Goal: Task Accomplishment & Management: Complete application form

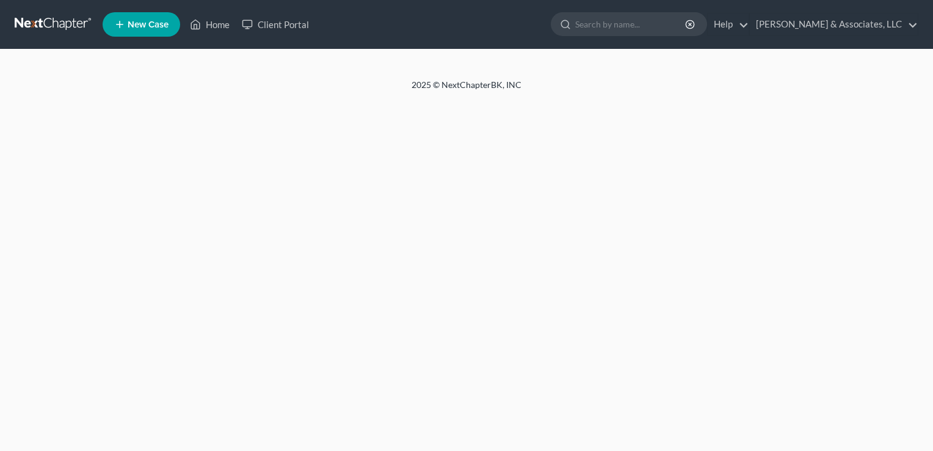
select select "1"
select select "0"
select select "3"
select select "0"
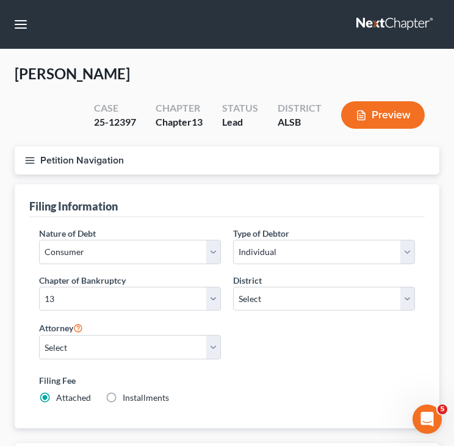
click at [339, 163] on button "Petition Navigation" at bounding box center [227, 161] width 425 height 28
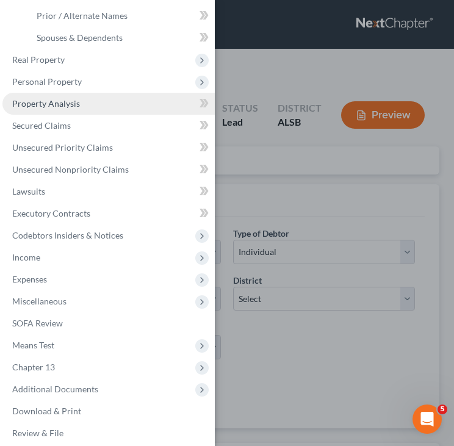
scroll to position [166, 0]
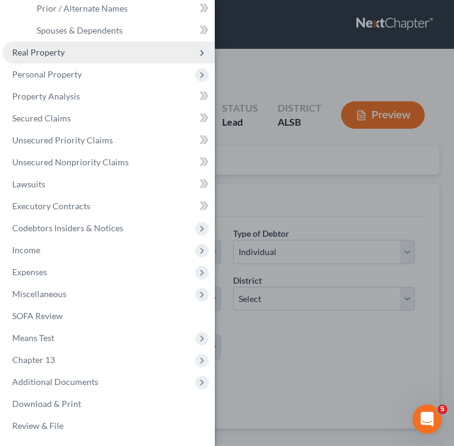
click at [63, 61] on span "Real Property" at bounding box center [108, 53] width 212 height 22
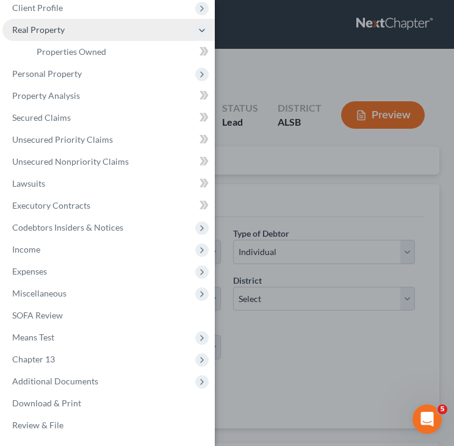
scroll to position [56, 0]
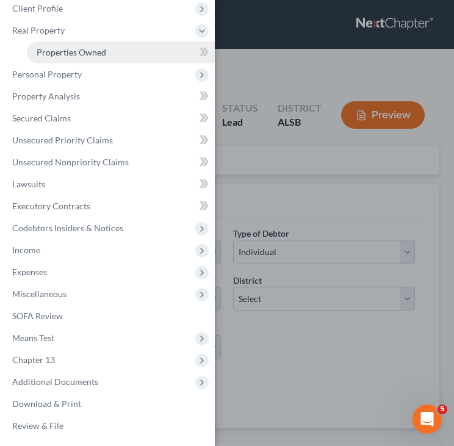
click at [63, 61] on link "Properties Owned" at bounding box center [121, 53] width 188 height 22
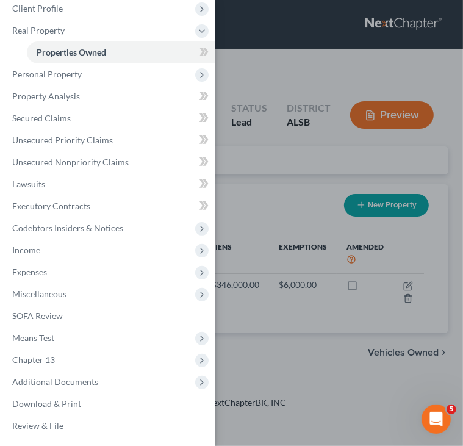
click at [255, 67] on div "Case Dashboard Payments Invoices Payments Payments Credit Report Client Profile" at bounding box center [231, 223] width 463 height 446
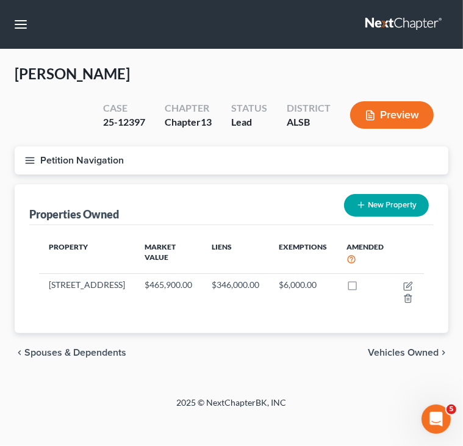
click at [40, 358] on span "Spouses & Dependents" at bounding box center [75, 353] width 102 height 10
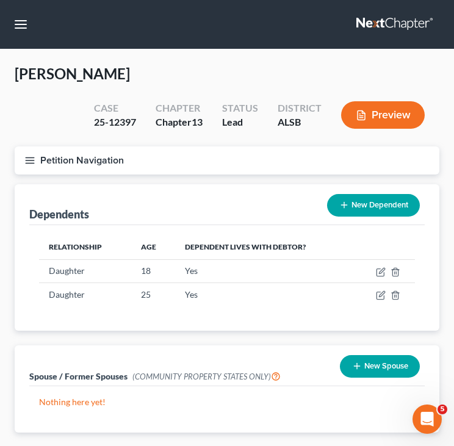
scroll to position [71, 0]
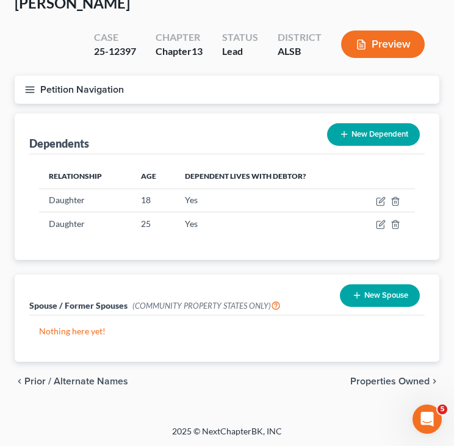
click at [393, 380] on span "Properties Owned" at bounding box center [389, 382] width 79 height 10
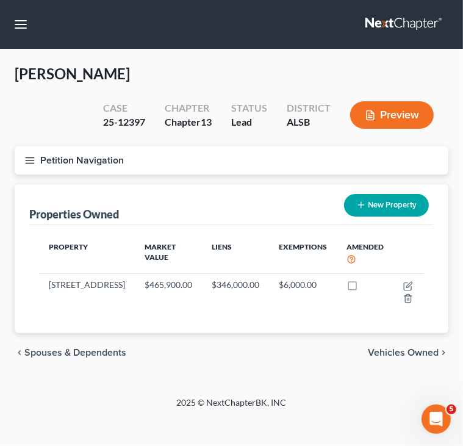
click at [398, 358] on span "Vehicles Owned" at bounding box center [403, 353] width 71 height 10
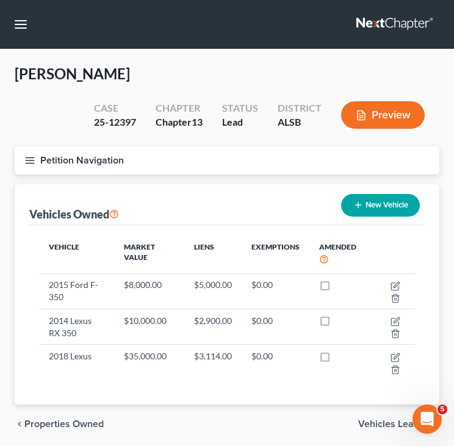
scroll to position [43, 0]
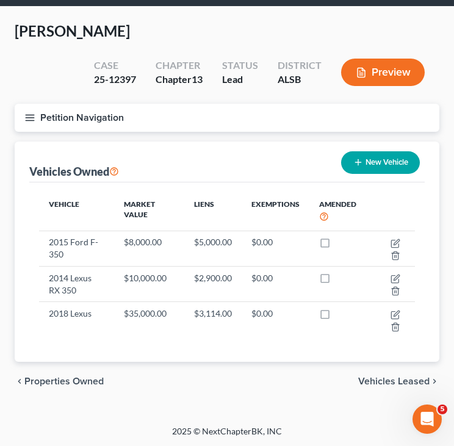
click at [382, 380] on span "Vehicles Leased" at bounding box center [393, 382] width 71 height 10
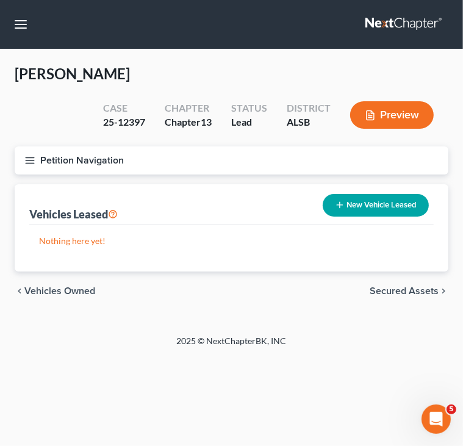
click at [30, 159] on icon "button" at bounding box center [29, 160] width 11 height 11
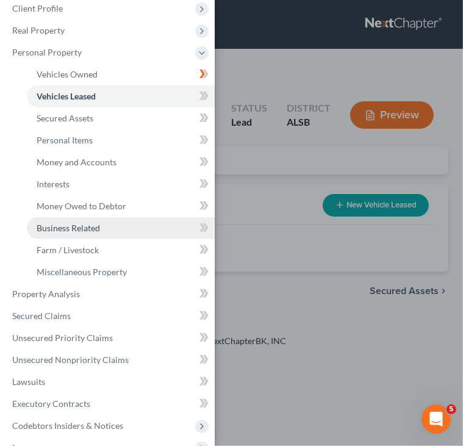
click at [101, 230] on link "Business Related" at bounding box center [121, 228] width 188 height 22
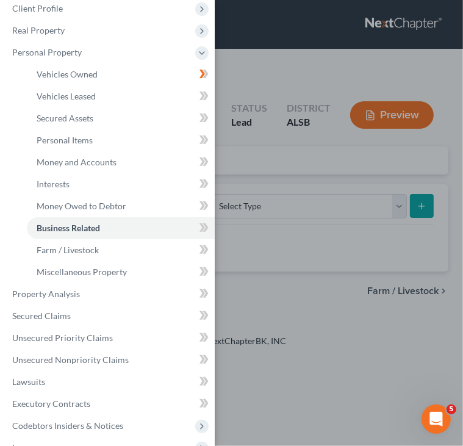
click at [310, 326] on div "Case Dashboard Payments Invoices Payments Payments Credit Report Client Profile" at bounding box center [231, 223] width 463 height 446
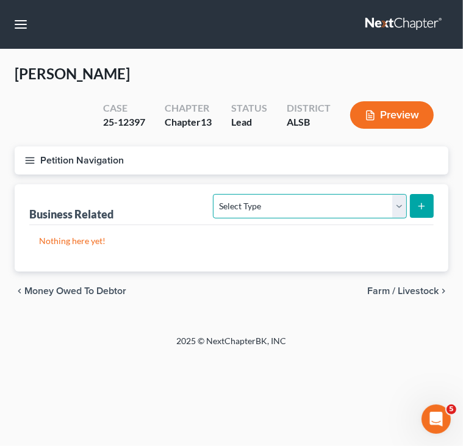
click at [396, 209] on select "Select Type Customer Lists Franchises Inventory Licenses Machinery Office Equip…" at bounding box center [310, 206] width 194 height 24
select select "machinery"
click at [214, 194] on select "Select Type Customer Lists Franchises Inventory Licenses Machinery Office Equip…" at bounding box center [310, 206] width 194 height 24
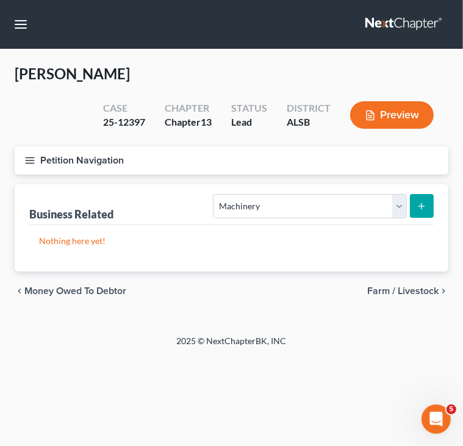
click at [426, 209] on icon "submit" at bounding box center [422, 206] width 10 height 10
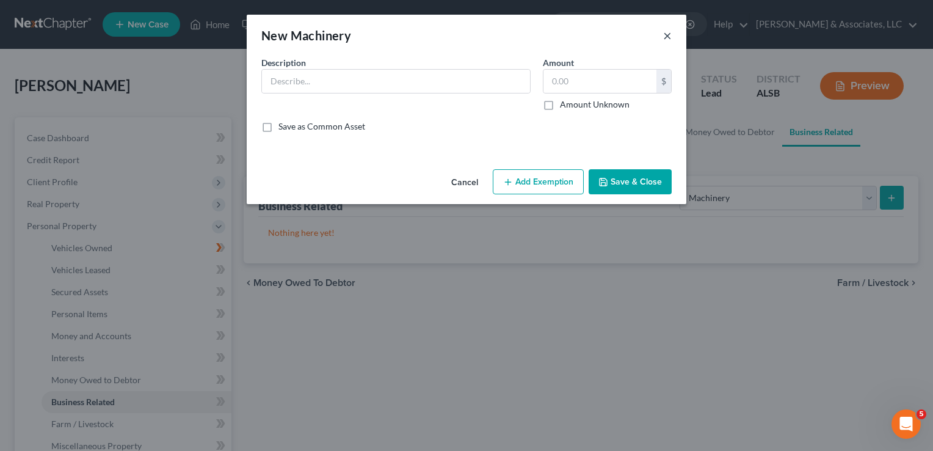
click at [667, 39] on button "×" at bounding box center [667, 35] width 9 height 15
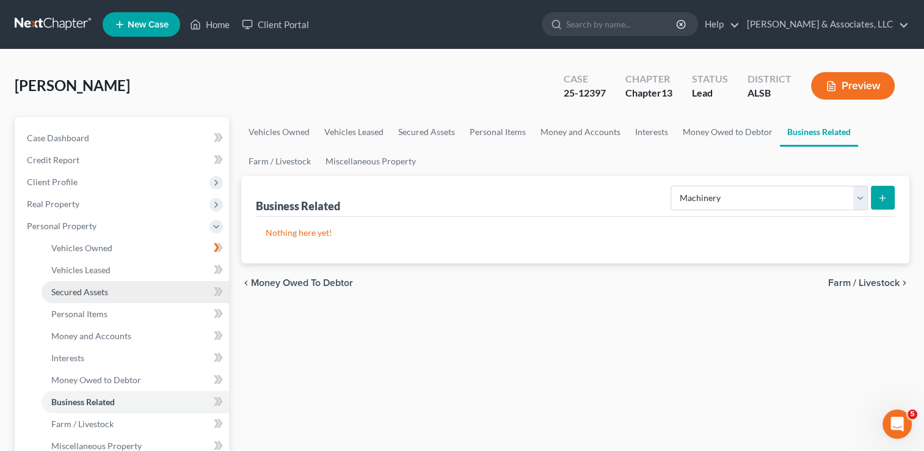
click at [98, 285] on link "Secured Assets" at bounding box center [135, 292] width 187 height 22
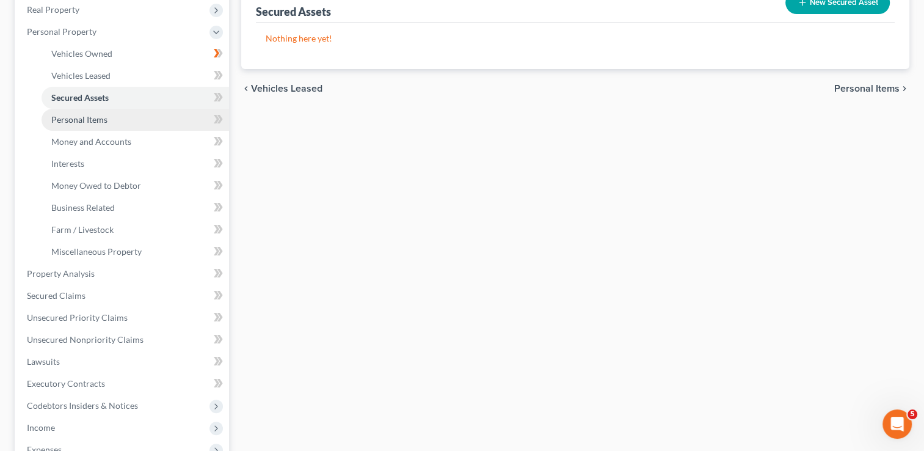
scroll to position [195, 0]
click at [121, 303] on link "Secured Claims" at bounding box center [123, 295] width 212 height 22
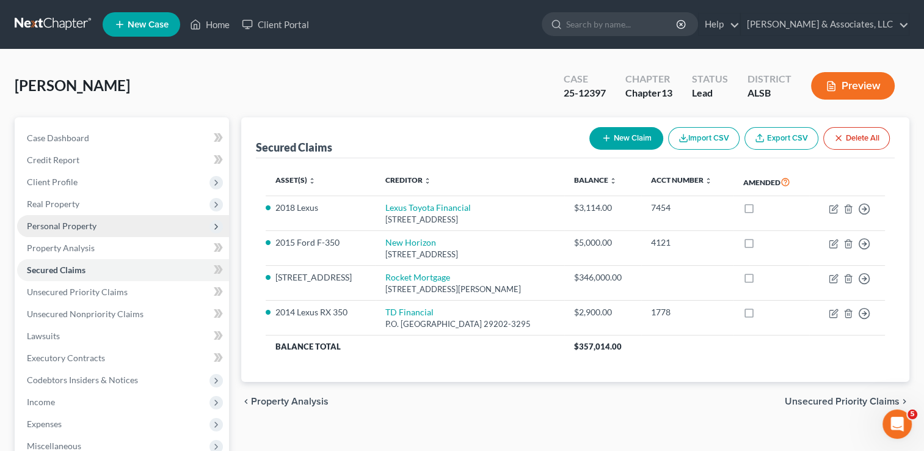
click at [57, 223] on span "Personal Property" at bounding box center [62, 225] width 70 height 10
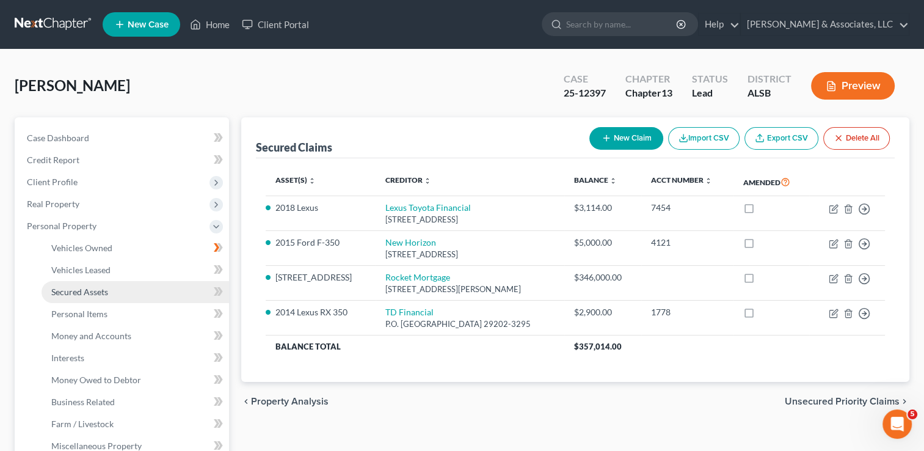
click at [105, 296] on span "Secured Assets" at bounding box center [79, 291] width 57 height 10
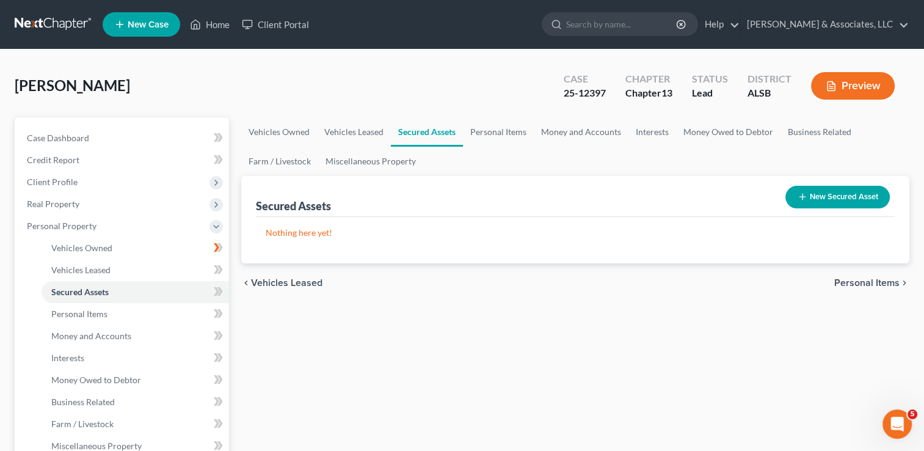
click at [816, 192] on button "New Secured Asset" at bounding box center [837, 197] width 104 height 23
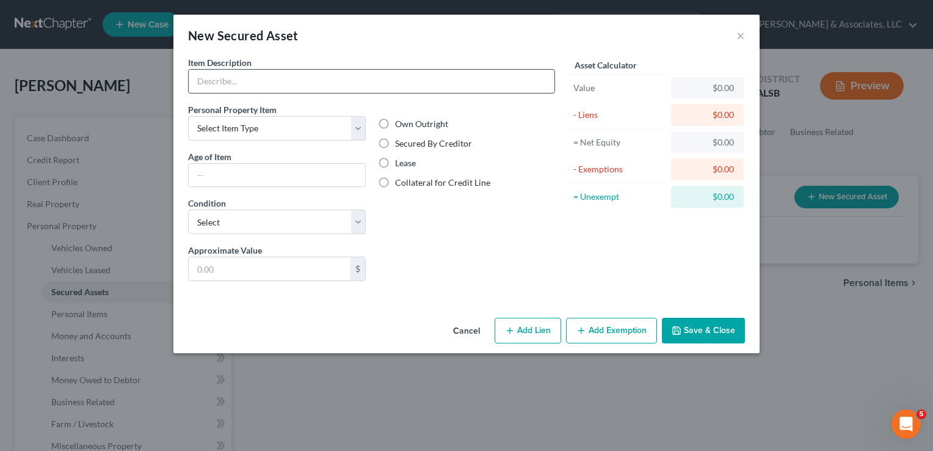
click at [344, 74] on input "text" at bounding box center [372, 81] width 366 height 23
click at [461, 225] on div "Own Outright Secured By Creditor Lease Collateral for Credit Line" at bounding box center [467, 173] width 190 height 140
click at [209, 78] on input "text" at bounding box center [372, 81] width 366 height 23
type input "F"
type input "2015 Ford F350"
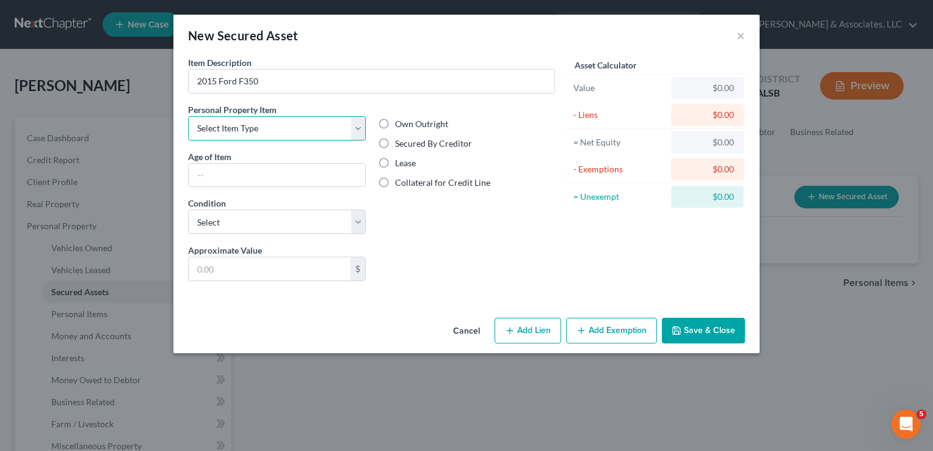
click at [346, 130] on select "Select Item Type Clothing Collectibles Of Value Electronics Firearms Household …" at bounding box center [277, 128] width 178 height 24
select select "other"
click at [188, 116] on select "Select Item Type Clothing Collectibles Of Value Electronics Firearms Household …" at bounding box center [277, 128] width 178 height 24
click at [395, 148] on label "Secured By Creditor" at bounding box center [433, 143] width 77 height 12
click at [400, 145] on input "Secured By Creditor" at bounding box center [404, 141] width 8 height 8
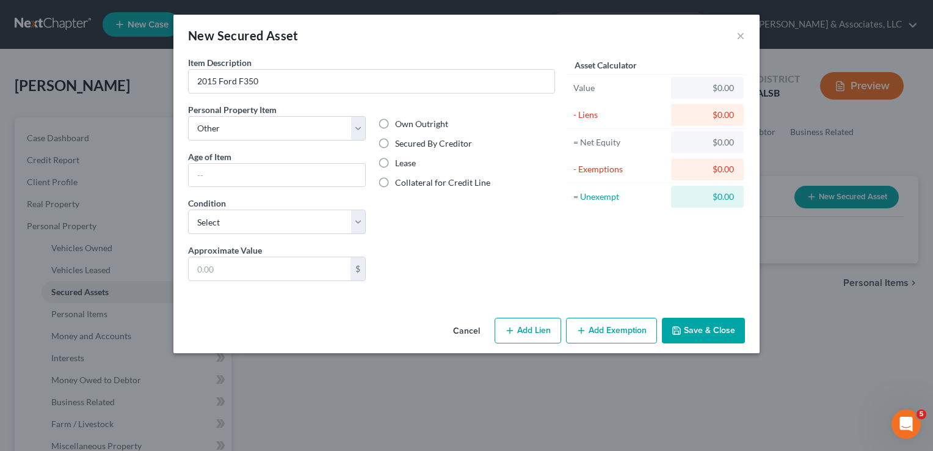
radio input "true"
click at [361, 221] on select "Select Excellent Very Good Good Fair Poor" at bounding box center [277, 221] width 178 height 24
select select "2"
click at [188, 209] on select "Select Excellent Very Good Good Fair Poor" at bounding box center [277, 221] width 178 height 24
click at [222, 176] on input "text" at bounding box center [277, 175] width 176 height 23
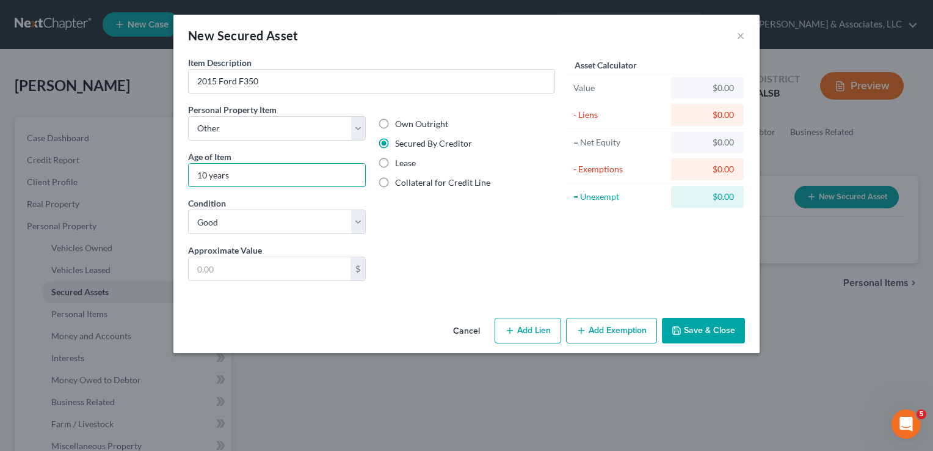
type input "10 years"
click at [722, 89] on div "$0.00" at bounding box center [707, 88] width 53 height 12
click at [708, 95] on div "$0.00" at bounding box center [707, 88] width 73 height 22
click at [708, 90] on div "$0.00" at bounding box center [707, 88] width 53 height 12
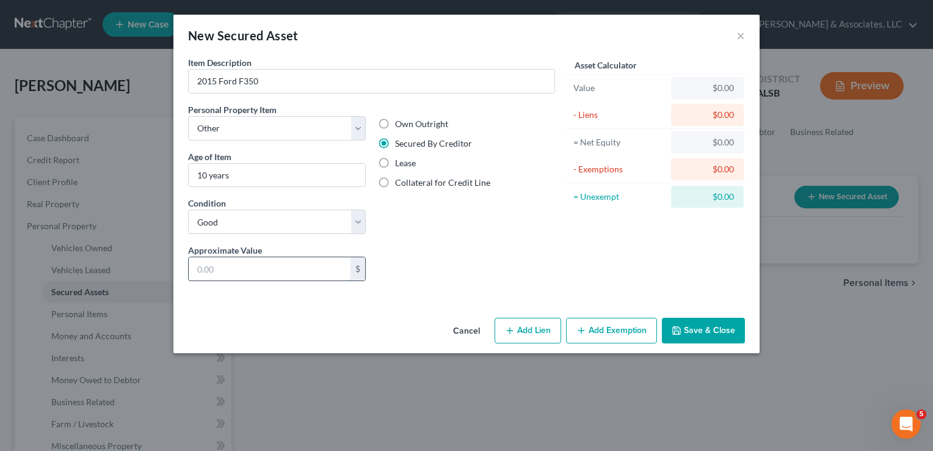
click at [318, 262] on input "text" at bounding box center [270, 268] width 162 height 23
type input "8,000"
click at [441, 270] on div "Liens Select" at bounding box center [467, 262] width 190 height 37
click at [543, 328] on button "Add Lien" at bounding box center [528, 330] width 67 height 26
select select "0"
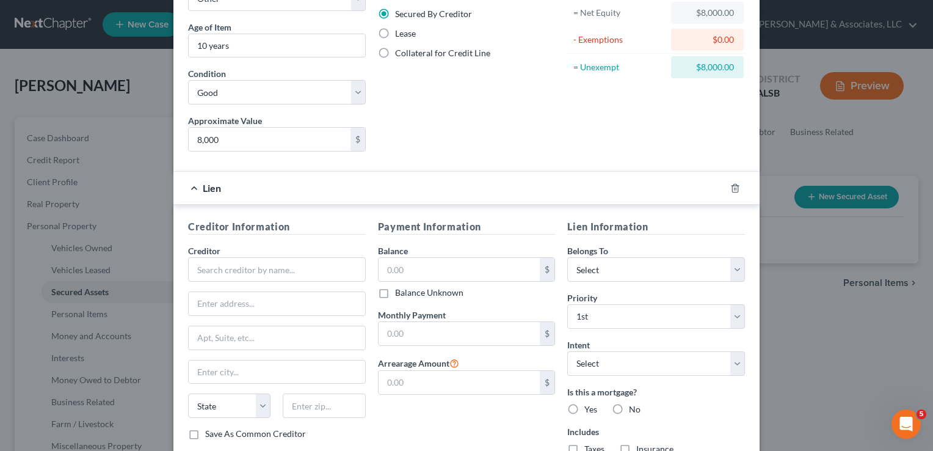
scroll to position [217, 0]
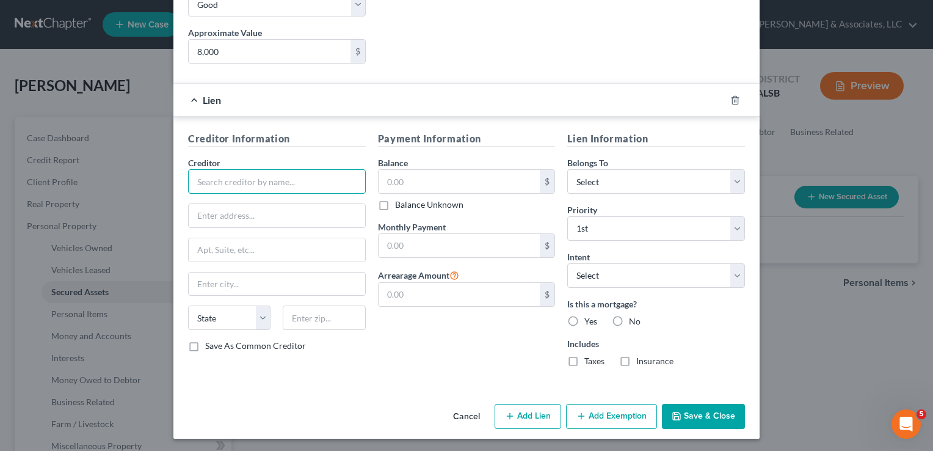
click at [328, 177] on input "text" at bounding box center [277, 181] width 178 height 24
type input "n"
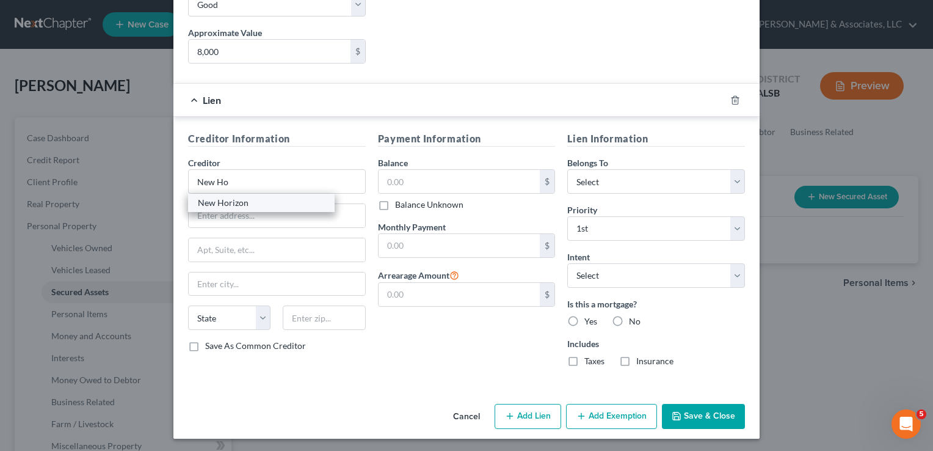
click at [238, 197] on div "New Horizon" at bounding box center [261, 203] width 127 height 12
type input "New Horizon"
type input "[STREET_ADDRESS]"
type input "Mobile"
select select "0"
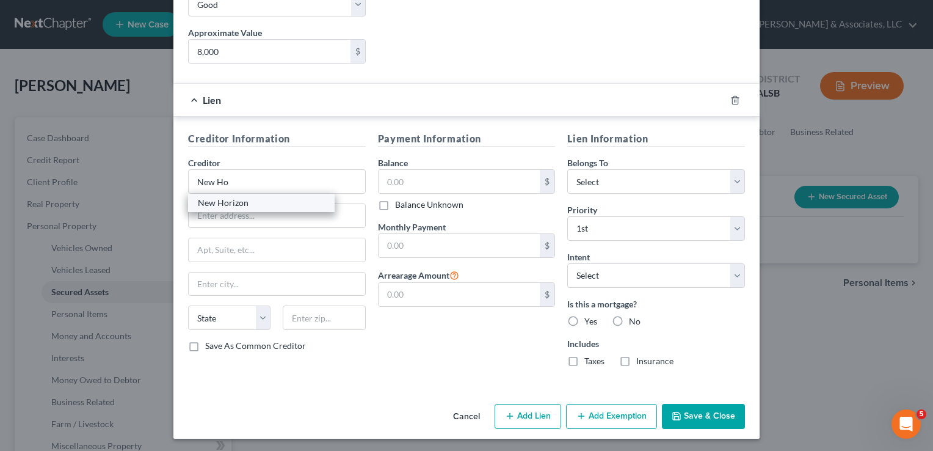
type input "36608"
click at [425, 188] on input "text" at bounding box center [460, 181] width 162 height 23
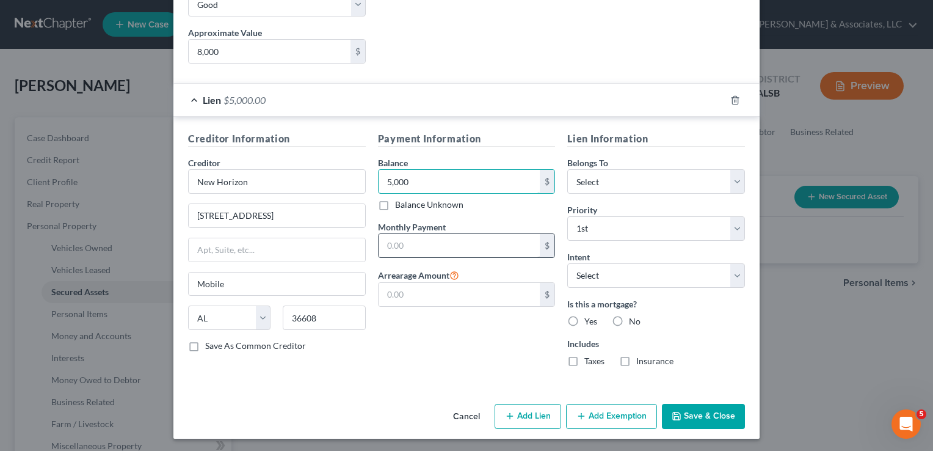
type input "5,000"
click at [417, 247] on input "text" at bounding box center [460, 245] width 162 height 23
type input "280.00"
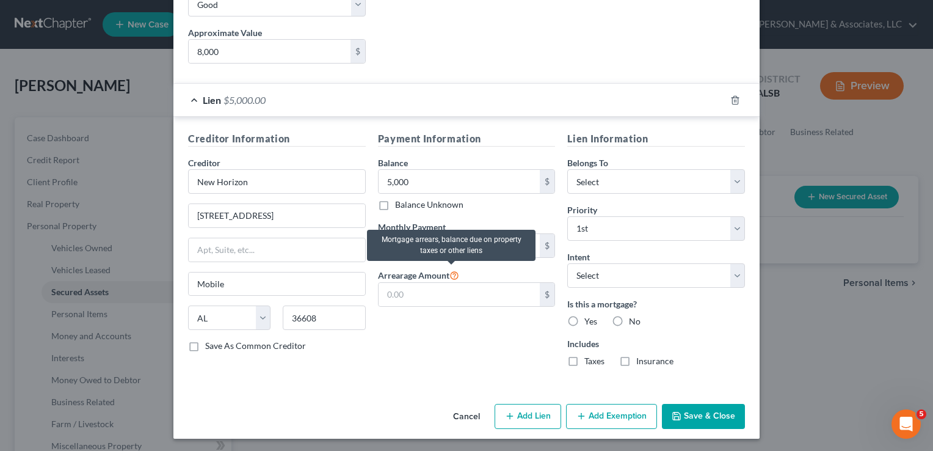
click at [451, 275] on icon at bounding box center [454, 275] width 10 height 12
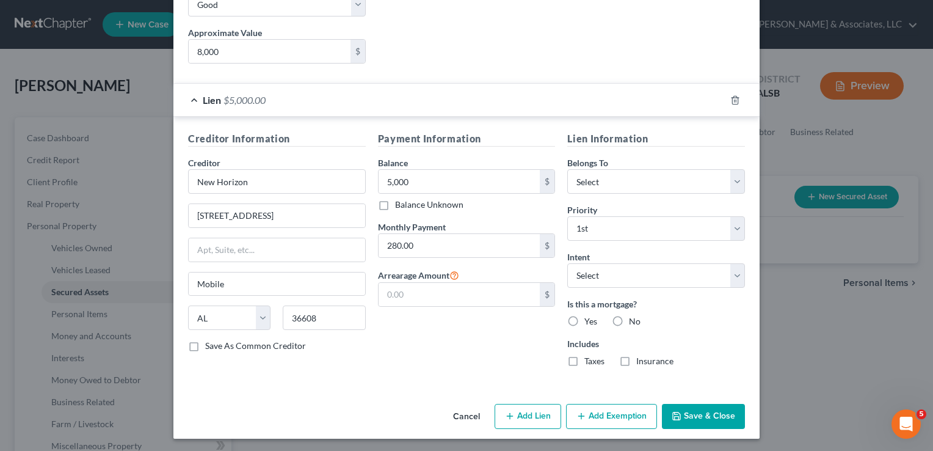
click at [455, 336] on div "Payment Information Balance 5,000.00 $ Balance Unknown Balance Undetermined 5,0…" at bounding box center [467, 253] width 190 height 245
click at [733, 176] on select "Select Debtor 1 Only Debtor 2 Only Debtor 1 And Debtor 2 Only At Least One Of T…" at bounding box center [656, 181] width 178 height 24
select select "0"
click at [567, 169] on select "Select Debtor 1 Only Debtor 2 Only Debtor 1 And Debtor 2 Only At Least One Of T…" at bounding box center [656, 181] width 178 height 24
click at [730, 277] on select "Select Surrender Redeem Reaffirm Avoid Other" at bounding box center [656, 275] width 178 height 24
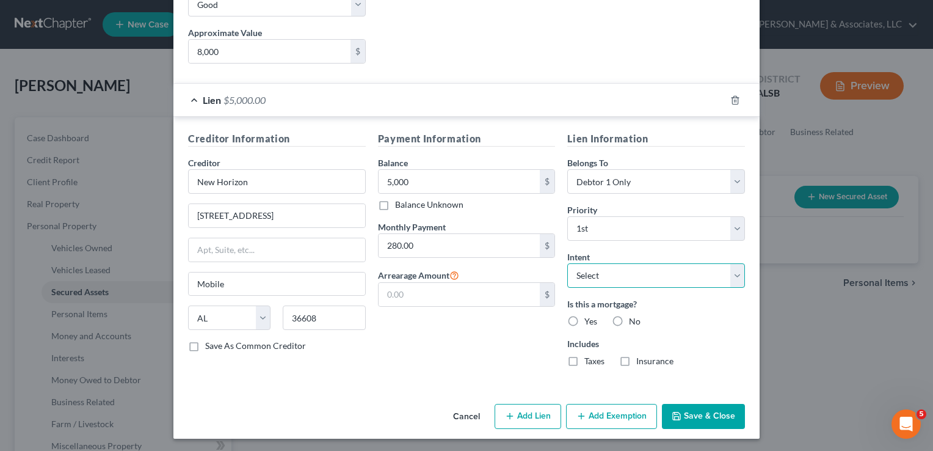
select select "1"
click at [567, 263] on select "Select Surrender Redeem Reaffirm Avoid Other" at bounding box center [656, 275] width 178 height 24
click at [629, 321] on label "No" at bounding box center [635, 321] width 12 height 12
click at [634, 321] on input "No" at bounding box center [638, 319] width 8 height 8
radio input "true"
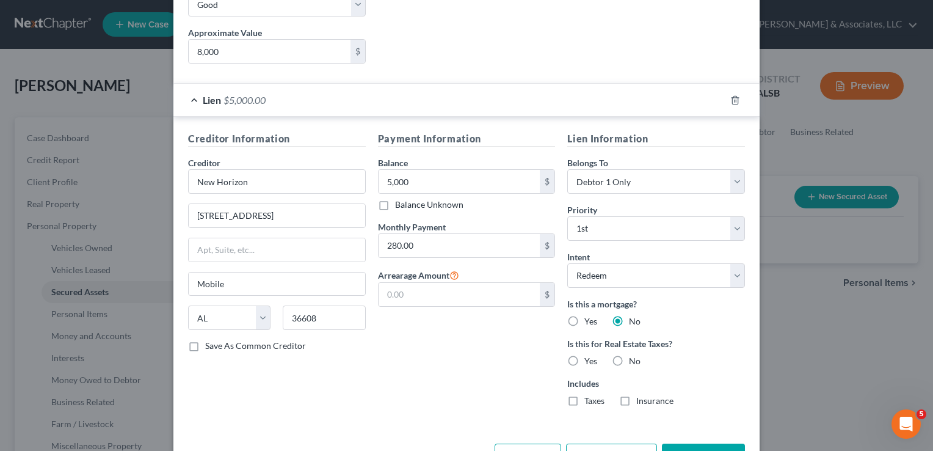
click at [629, 358] on label "No" at bounding box center [635, 361] width 12 height 12
click at [634, 358] on input "No" at bounding box center [638, 359] width 8 height 8
radio input "true"
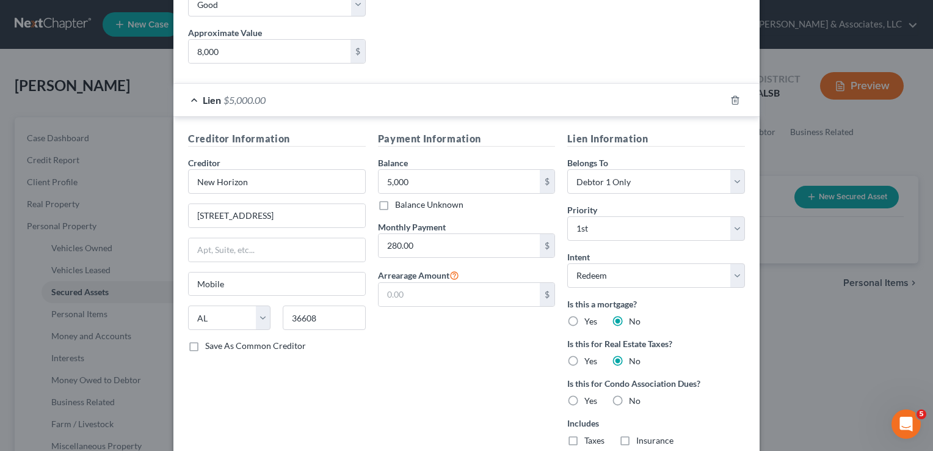
scroll to position [297, 0]
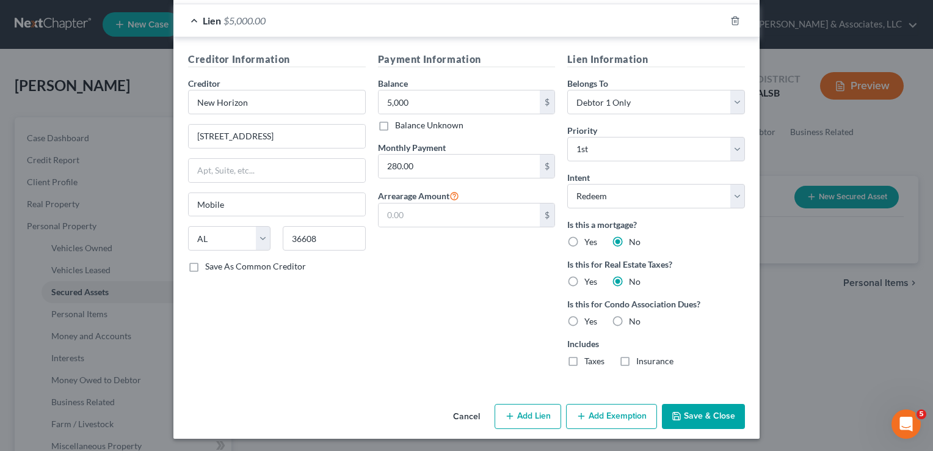
click at [629, 317] on label "No" at bounding box center [635, 321] width 12 height 12
click at [634, 317] on input "No" at bounding box center [638, 319] width 8 height 8
radio input "true"
click at [689, 411] on button "Save & Close" at bounding box center [703, 417] width 83 height 26
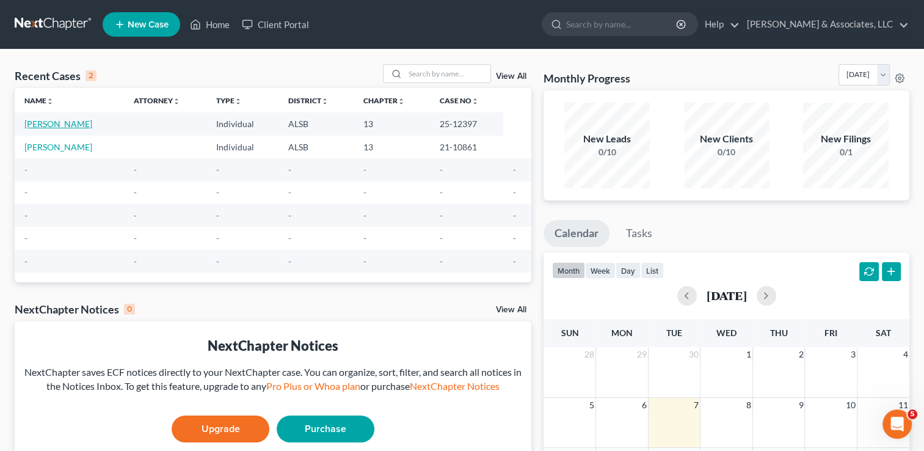
click at [57, 119] on link "[PERSON_NAME]" at bounding box center [58, 123] width 68 height 10
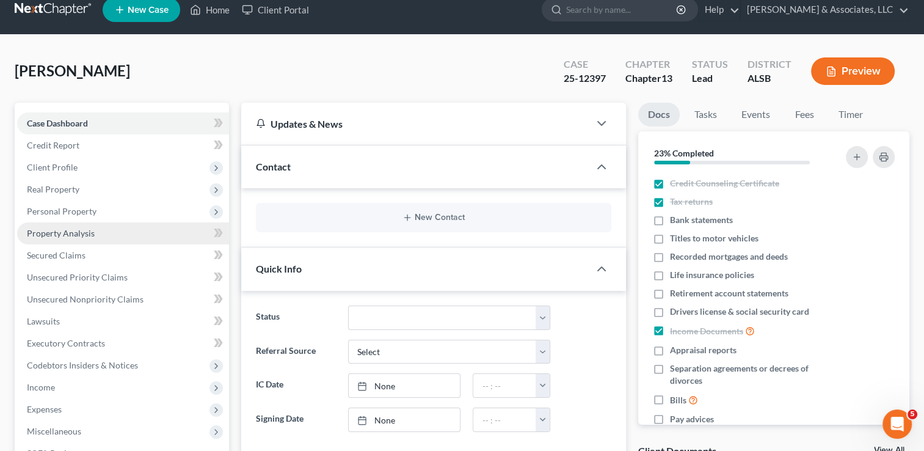
scroll to position [15, 0]
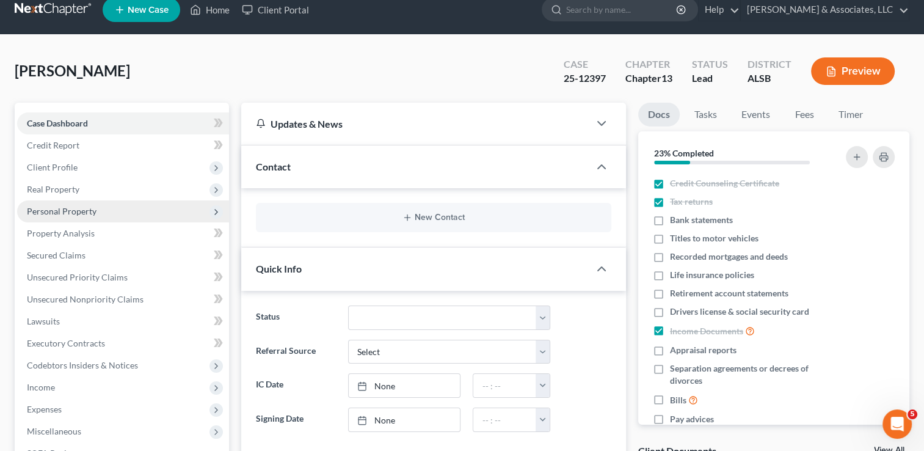
click at [63, 216] on span "Personal Property" at bounding box center [123, 211] width 212 height 22
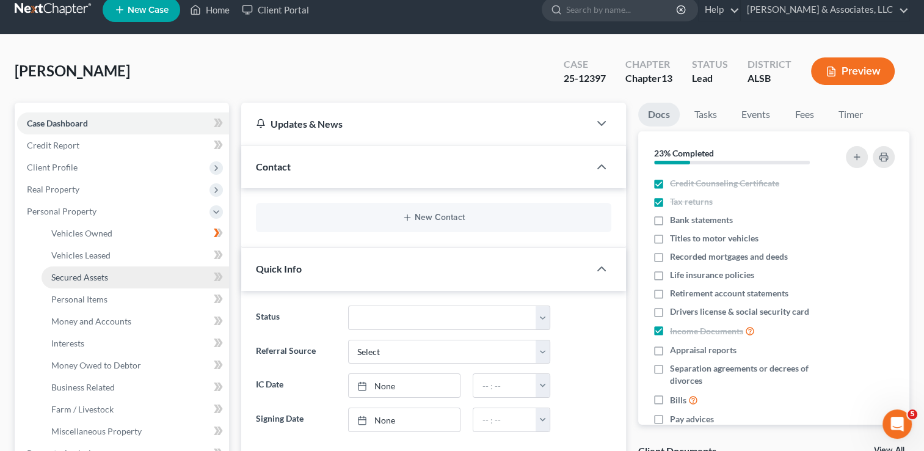
click at [70, 275] on span "Secured Assets" at bounding box center [79, 277] width 57 height 10
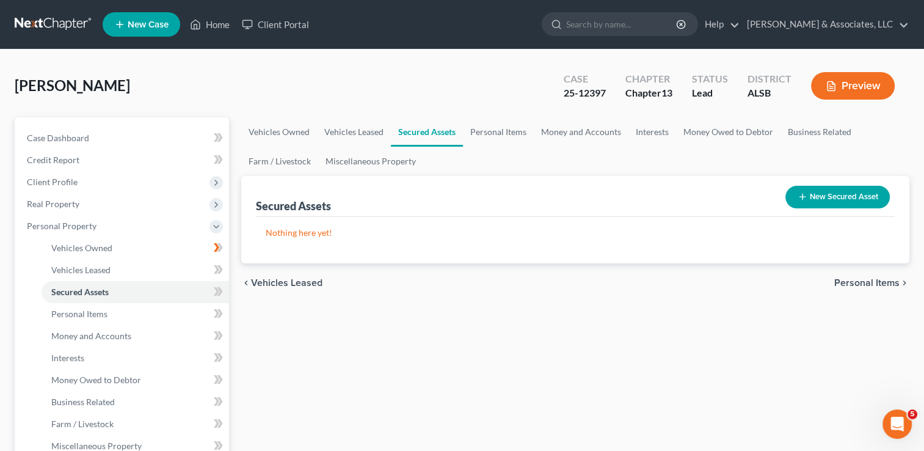
click at [808, 203] on button "New Secured Asset" at bounding box center [837, 197] width 104 height 23
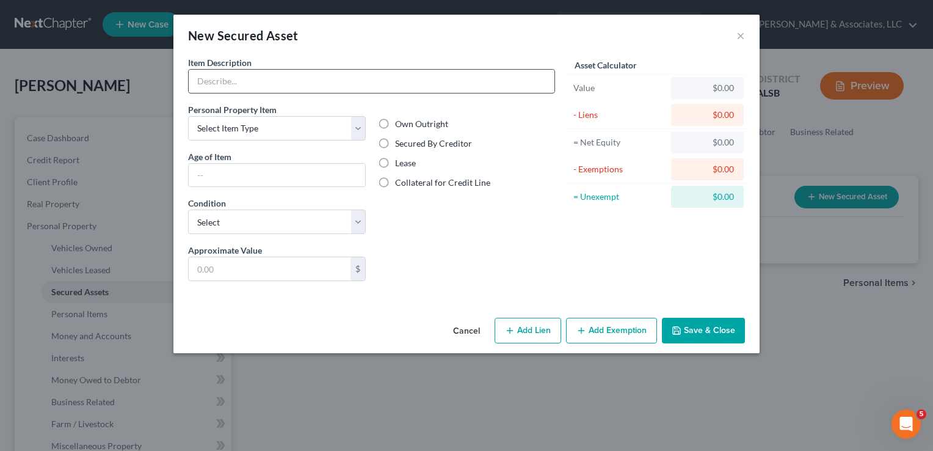
click at [308, 77] on input "text" at bounding box center [372, 81] width 366 height 23
type input "2015 Ford F350"
type input "10 years"
type input "8,000"
click at [353, 135] on select "Select Item Type Clothing Collectibles Of Value Electronics Firearms Household …" at bounding box center [277, 128] width 178 height 24
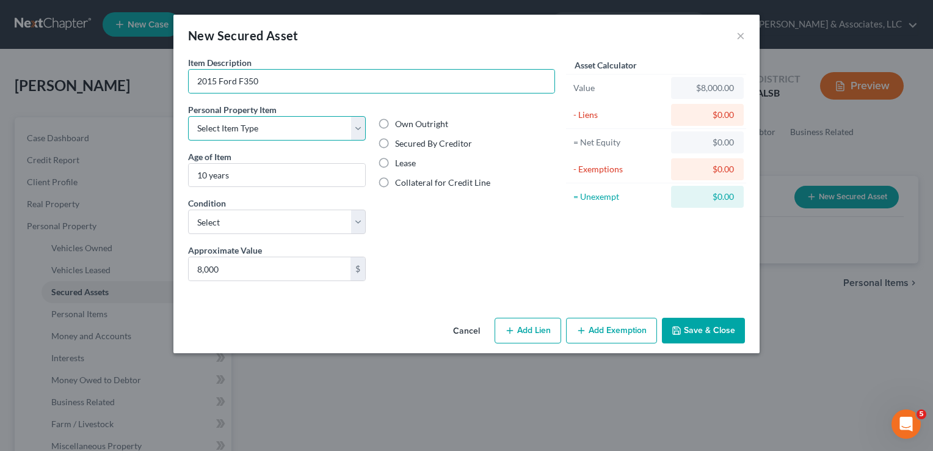
select select "other"
click at [188, 116] on select "Select Item Type Clothing Collectibles Of Value Electronics Firearms Household …" at bounding box center [277, 128] width 178 height 24
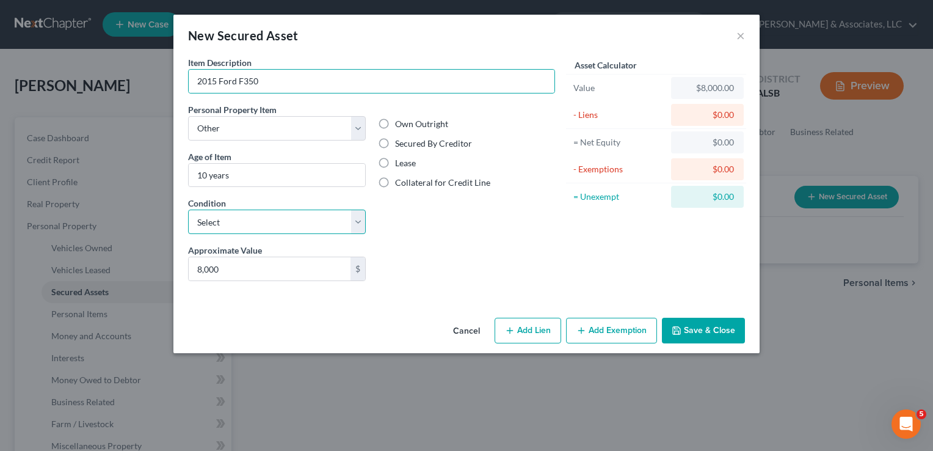
click at [353, 226] on select "Select Excellent Very Good Good Fair Poor" at bounding box center [277, 221] width 178 height 24
select select "2"
click at [188, 209] on select "Select Excellent Very Good Good Fair Poor" at bounding box center [277, 221] width 178 height 24
click at [395, 145] on label "Secured By Creditor" at bounding box center [433, 143] width 77 height 12
click at [400, 145] on input "Secured By Creditor" at bounding box center [404, 141] width 8 height 8
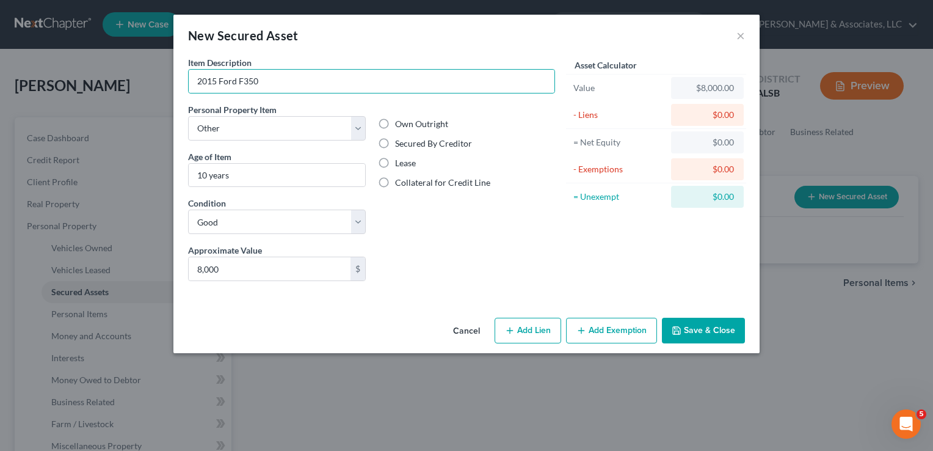
radio input "true"
click at [537, 327] on button "Add Lien" at bounding box center [528, 330] width 67 height 26
select select "0"
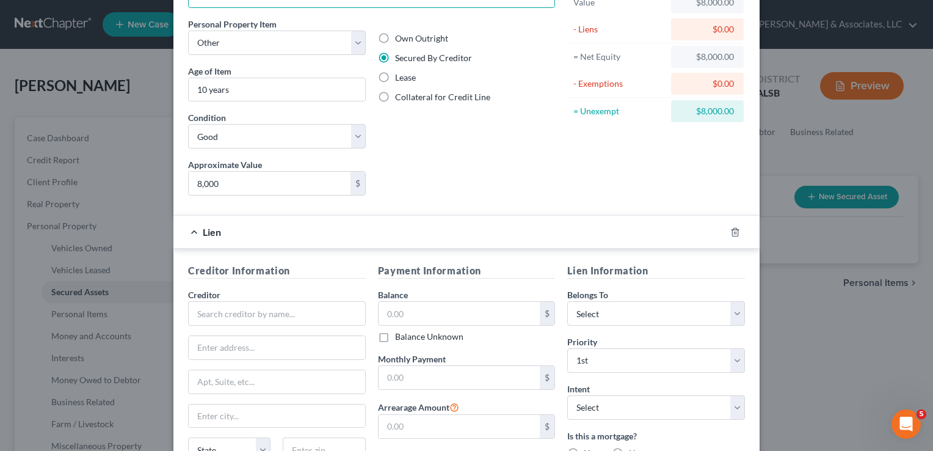
scroll to position [92, 0]
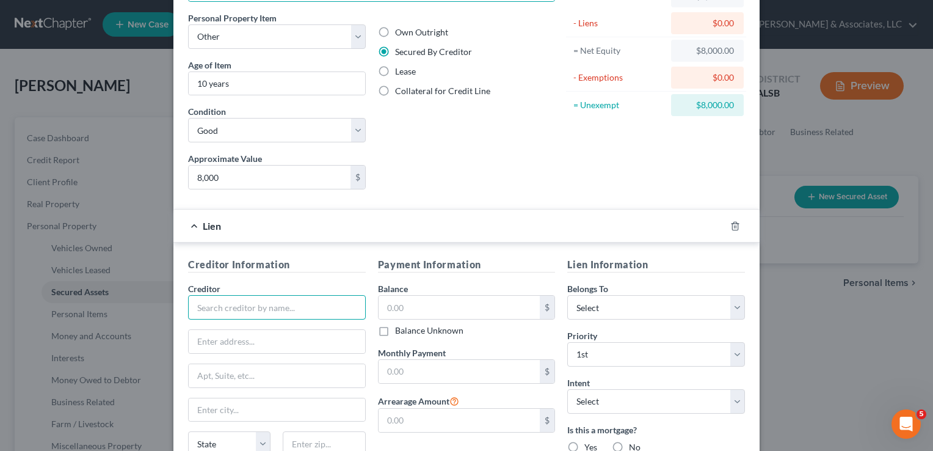
click at [320, 305] on input "text" at bounding box center [277, 307] width 178 height 24
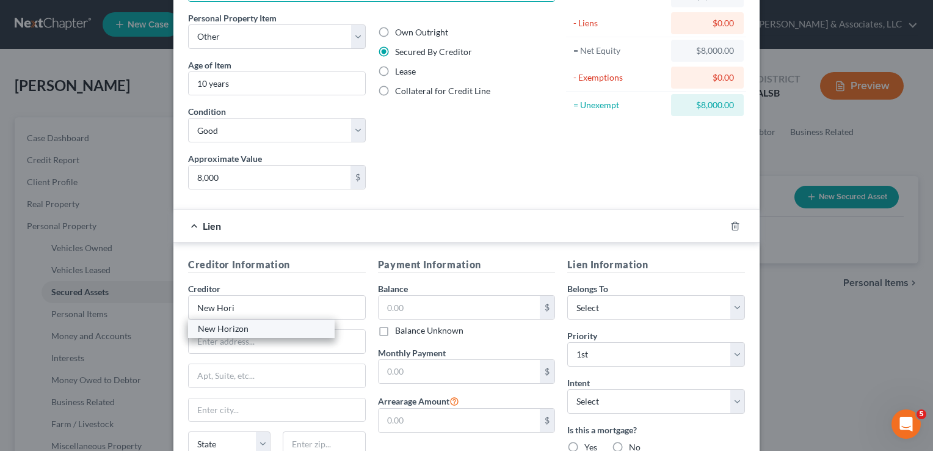
click at [271, 326] on div "New Horizon" at bounding box center [261, 328] width 127 height 12
type input "New Horizon"
type input "[STREET_ADDRESS]"
type input "Mobile"
select select "0"
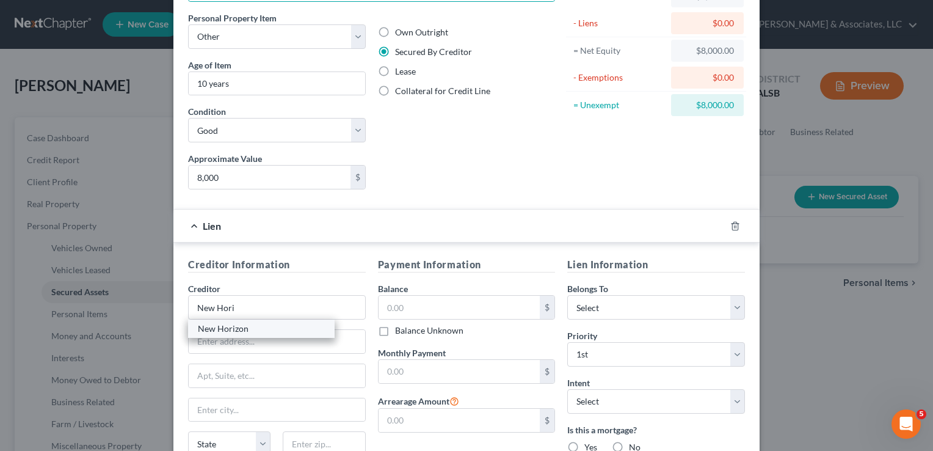
type input "36608"
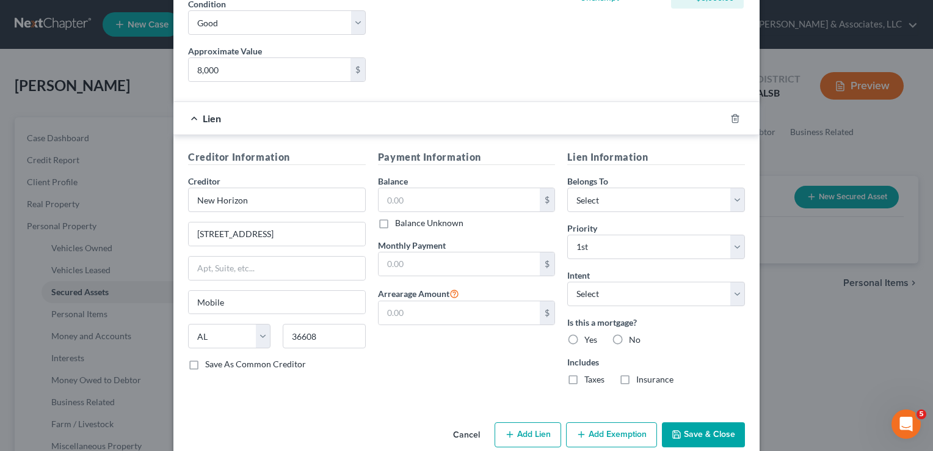
scroll to position [200, 0]
click at [513, 195] on input "text" at bounding box center [460, 198] width 162 height 23
type input "5,000"
click at [520, 256] on input "text" at bounding box center [460, 263] width 162 height 23
type input "280.00"
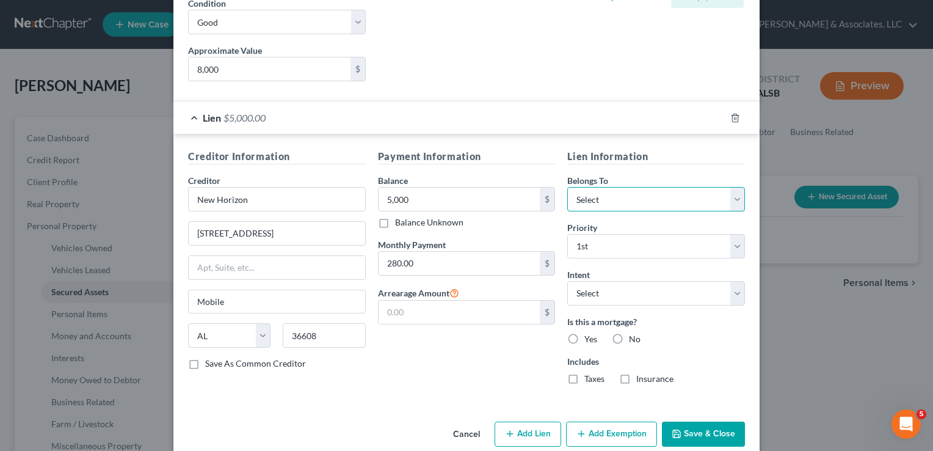
click at [732, 196] on select "Select Debtor 1 Only Debtor 2 Only Debtor 1 And Debtor 2 Only At Least One Of T…" at bounding box center [656, 199] width 178 height 24
click at [567, 187] on select "Select Debtor 1 Only Debtor 2 Only Debtor 1 And Debtor 2 Only At Least One Of T…" at bounding box center [656, 199] width 178 height 24
click at [729, 197] on select "Select Debtor 1 Only Debtor 2 Only Debtor 1 And Debtor 2 Only At Least One Of T…" at bounding box center [656, 199] width 178 height 24
select select "0"
click at [567, 187] on select "Select Debtor 1 Only Debtor 2 Only Debtor 1 And Debtor 2 Only At Least One Of T…" at bounding box center [656, 199] width 178 height 24
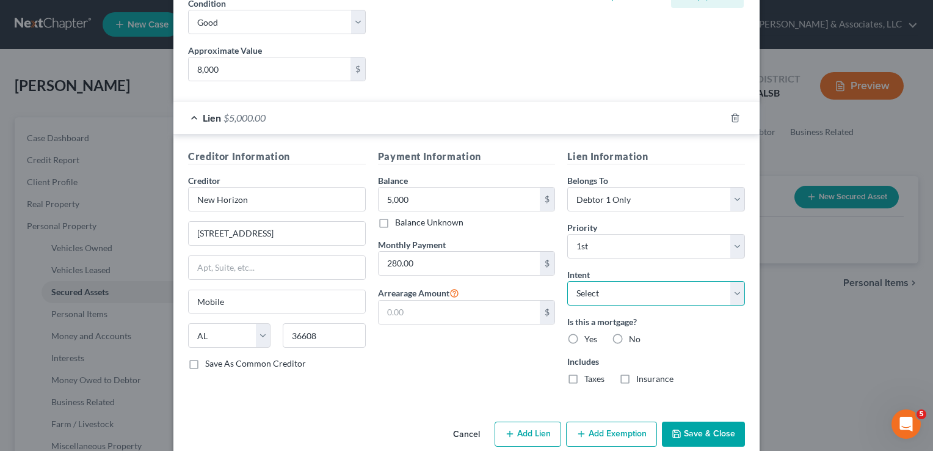
click at [723, 294] on select "Select Surrender Redeem Reaffirm Avoid Other" at bounding box center [656, 293] width 178 height 24
select select "1"
click at [567, 281] on select "Select Surrender Redeem Reaffirm Avoid Other" at bounding box center [656, 293] width 178 height 24
click at [629, 336] on label "No" at bounding box center [635, 339] width 12 height 12
click at [634, 336] on input "No" at bounding box center [638, 337] width 8 height 8
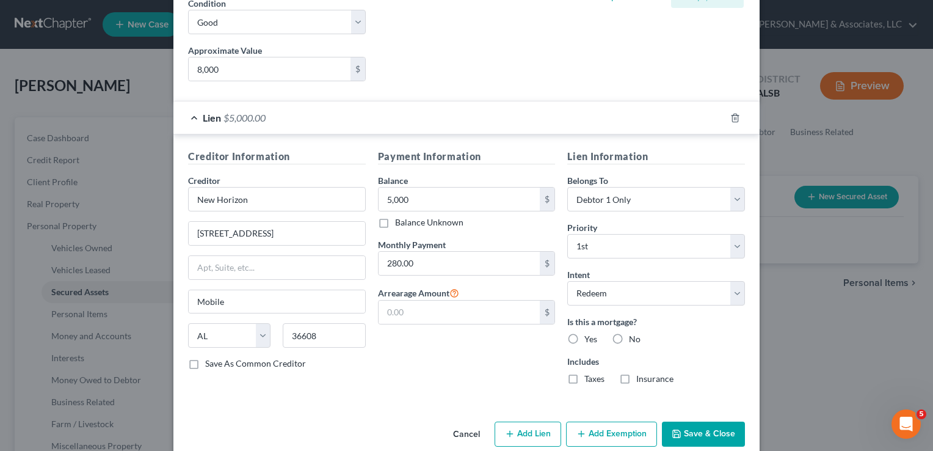
radio input "true"
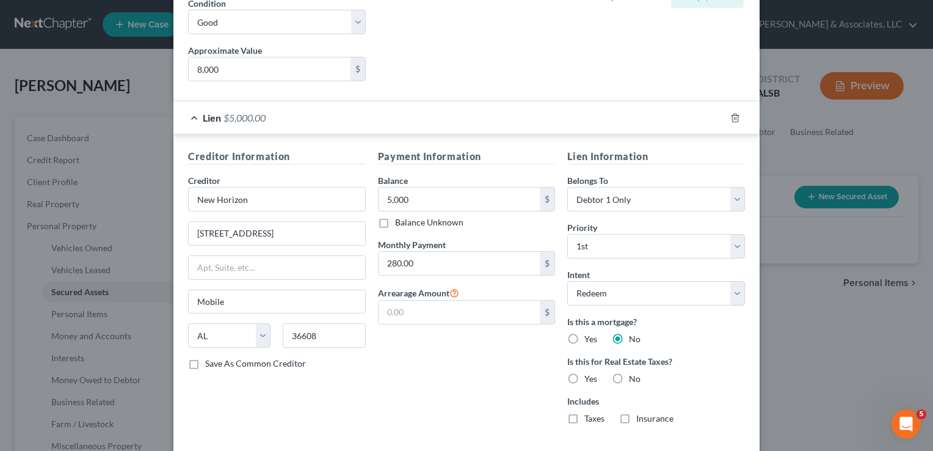
click at [629, 374] on label "No" at bounding box center [635, 378] width 12 height 12
click at [634, 374] on input "No" at bounding box center [638, 376] width 8 height 8
radio input "true"
click at [629, 412] on label "No" at bounding box center [635, 418] width 12 height 12
click at [634, 412] on input "No" at bounding box center [638, 416] width 8 height 8
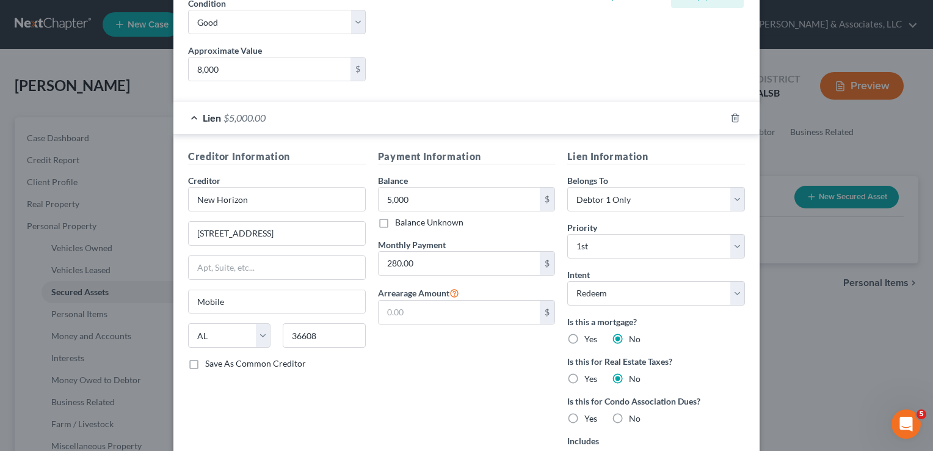
radio input "true"
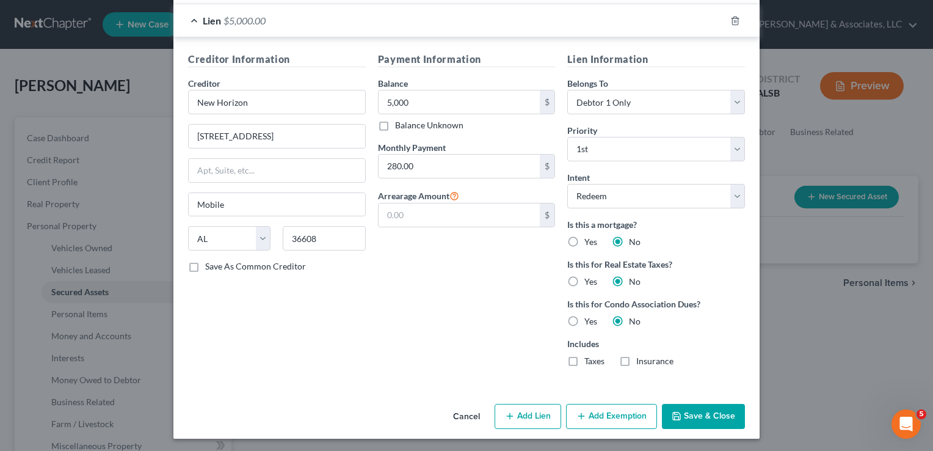
click at [694, 415] on button "Save & Close" at bounding box center [703, 417] width 83 height 26
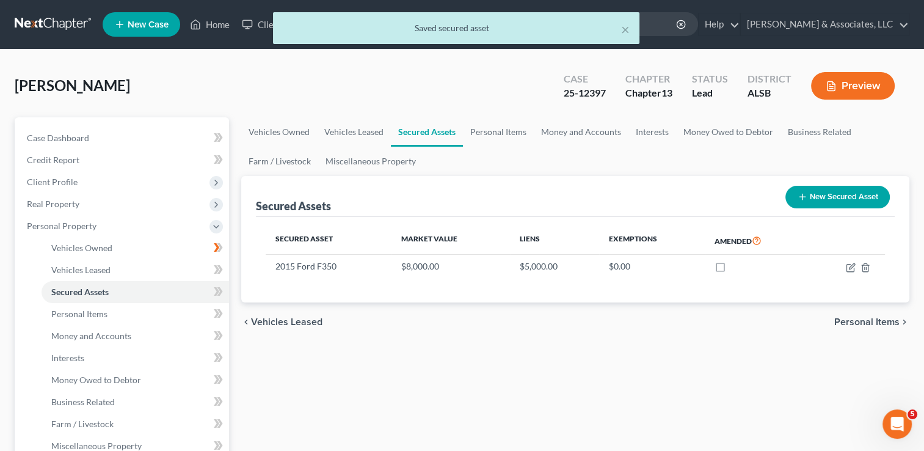
click at [799, 197] on icon "button" at bounding box center [802, 197] width 10 height 10
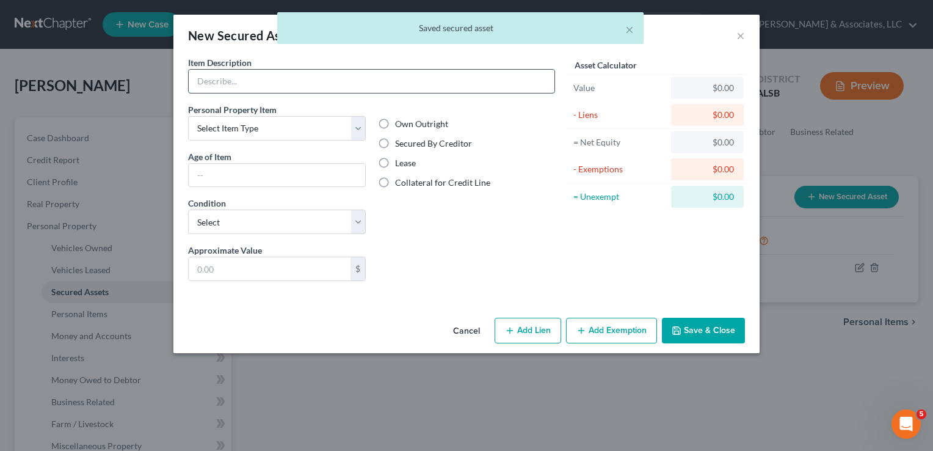
click at [329, 73] on input "text" at bounding box center [372, 81] width 366 height 23
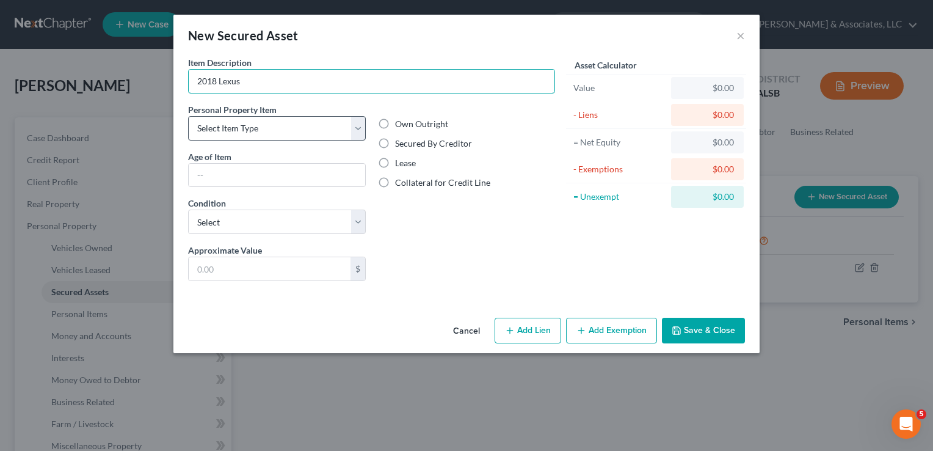
type input "2018 Lexus"
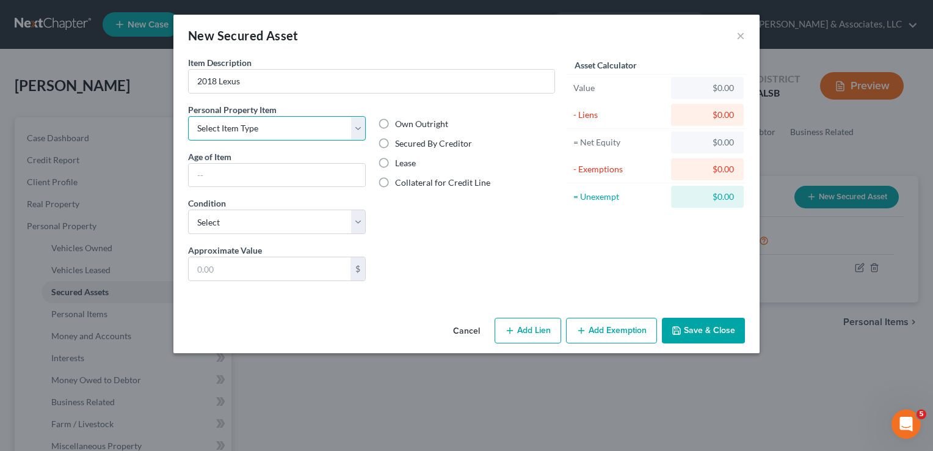
click at [356, 133] on select "Select Item Type Clothing Collectibles Of Value Electronics Firearms Household …" at bounding box center [277, 128] width 178 height 24
select select "other"
click at [188, 116] on select "Select Item Type Clothing Collectibles Of Value Electronics Firearms Household …" at bounding box center [277, 128] width 178 height 24
click at [249, 170] on input "text" at bounding box center [277, 175] width 176 height 23
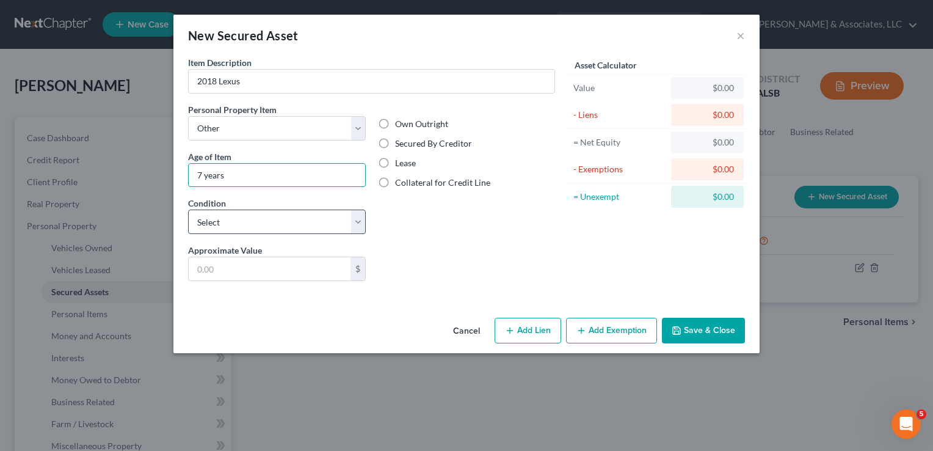
type input "7 years"
click at [357, 226] on select "Select Excellent Very Good Good Fair Poor" at bounding box center [277, 221] width 178 height 24
select select "2"
click at [188, 209] on select "Select Excellent Very Good Good Fair Poor" at bounding box center [277, 221] width 178 height 24
click at [286, 270] on input "text" at bounding box center [270, 268] width 162 height 23
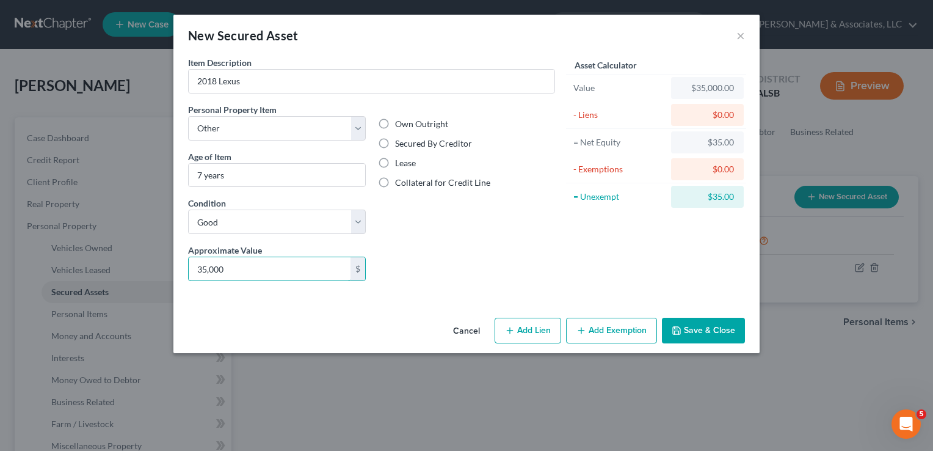
type input "35,000"
click at [395, 143] on label "Secured By Creditor" at bounding box center [433, 143] width 77 height 12
click at [400, 143] on input "Secured By Creditor" at bounding box center [404, 141] width 8 height 8
radio input "true"
click at [537, 335] on button "Add Lien" at bounding box center [528, 330] width 67 height 26
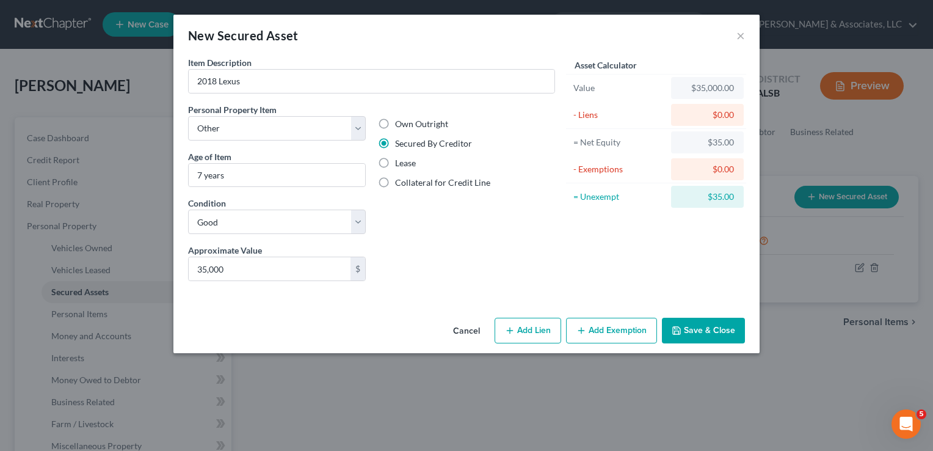
select select "0"
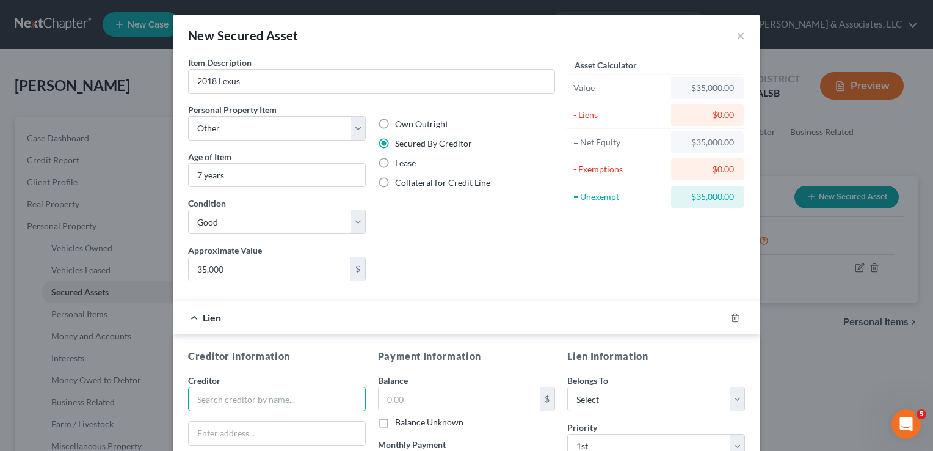
click at [341, 398] on input "text" at bounding box center [277, 398] width 178 height 24
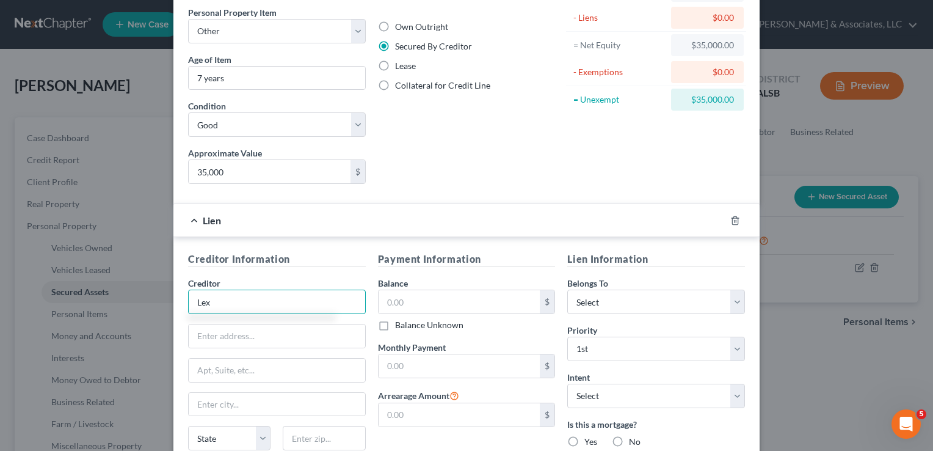
scroll to position [98, 0]
type input "Lexus Toyota Financial"
click at [241, 339] on input "text" at bounding box center [277, 335] width 176 height 23
type input "6565 Headquarters Drive"
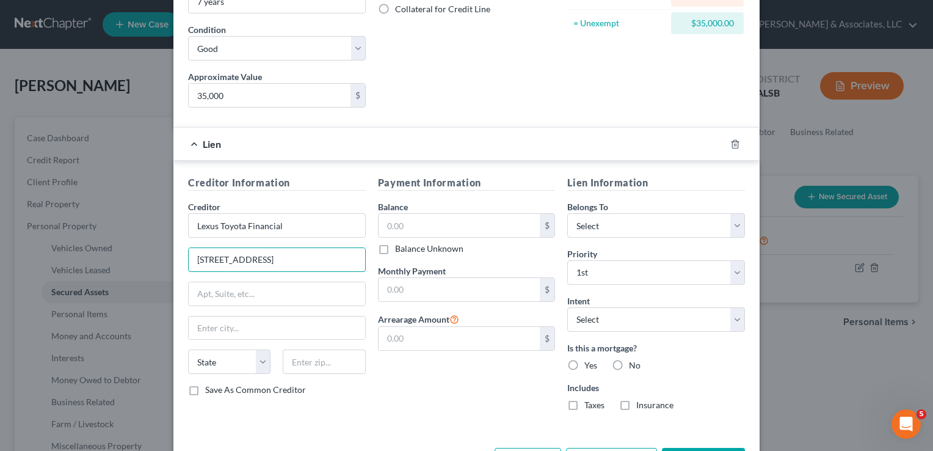
scroll to position [175, 0]
click at [231, 300] on input "text" at bounding box center [277, 292] width 176 height 23
type input "Maildrop W2-1c"
type input "Plano"
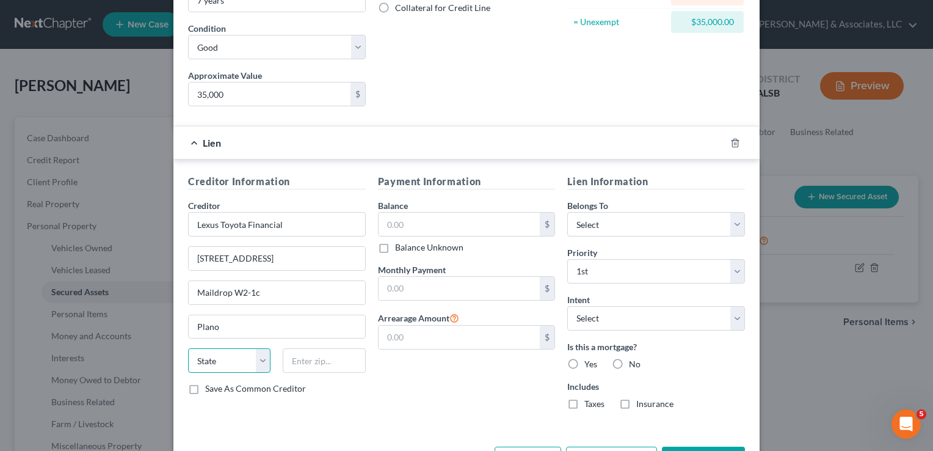
click at [259, 363] on select "State AL AK AR AZ CA CO CT DE DC FL GA GU HI ID IL IN IA KS KY LA ME MD MA MI M…" at bounding box center [229, 360] width 82 height 24
select select "45"
click at [188, 348] on select "State AL AK AR AZ CA CO CT DE DC FL GA GU HI ID IL IN IA KS KY LA ME MD MA MI M…" at bounding box center [229, 360] width 82 height 24
click at [306, 357] on input "text" at bounding box center [324, 360] width 82 height 24
type input "75024"
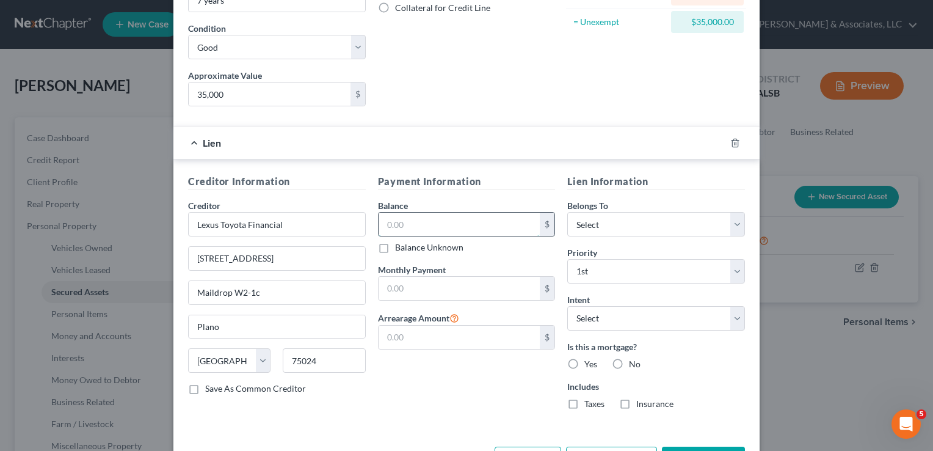
click at [400, 219] on input "text" at bounding box center [460, 223] width 162 height 23
type input "3,114"
click at [725, 222] on select "Select Debtor 1 Only Debtor 2 Only Debtor 1 And Debtor 2 Only At Least One Of T…" at bounding box center [656, 224] width 178 height 24
select select "0"
click at [567, 212] on select "Select Debtor 1 Only Debtor 2 Only Debtor 1 And Debtor 2 Only At Least One Of T…" at bounding box center [656, 224] width 178 height 24
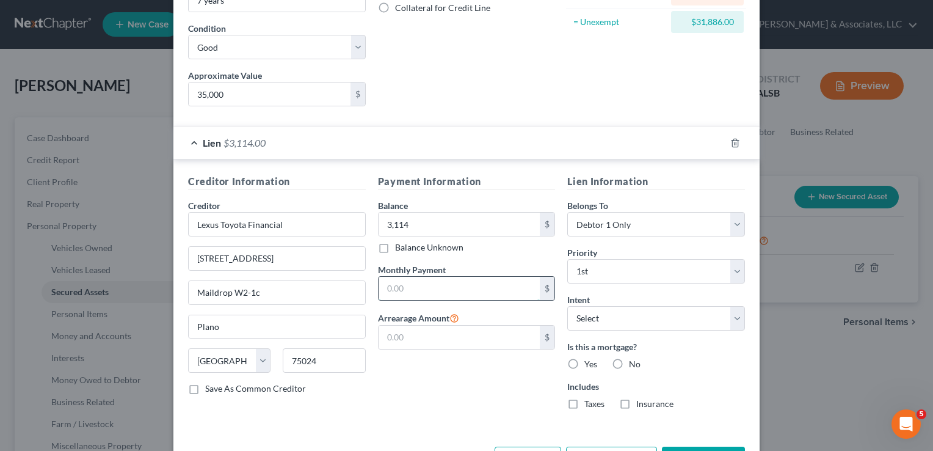
click at [449, 283] on input "text" at bounding box center [460, 288] width 162 height 23
type input "1,038.00"
click at [691, 317] on select "Select Surrender Redeem Reaffirm Avoid Other" at bounding box center [656, 318] width 178 height 24
select select "1"
click at [567, 306] on select "Select Surrender Redeem Reaffirm Avoid Other" at bounding box center [656, 318] width 178 height 24
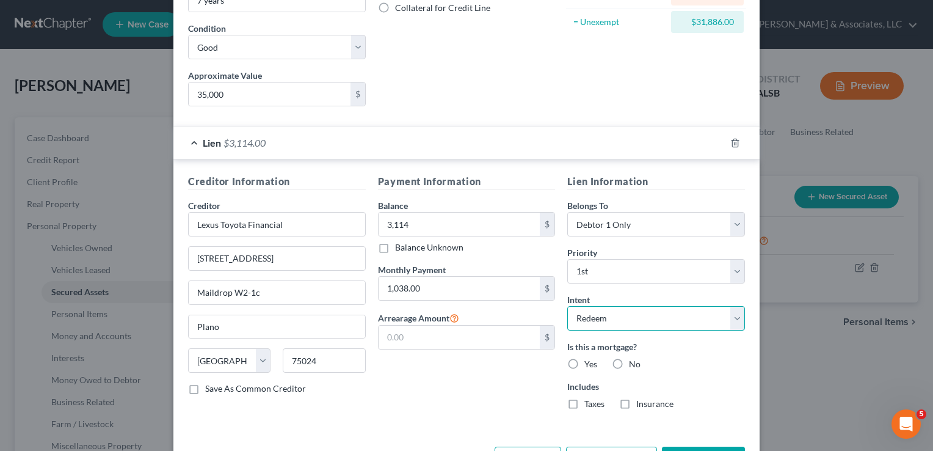
scroll to position [217, 0]
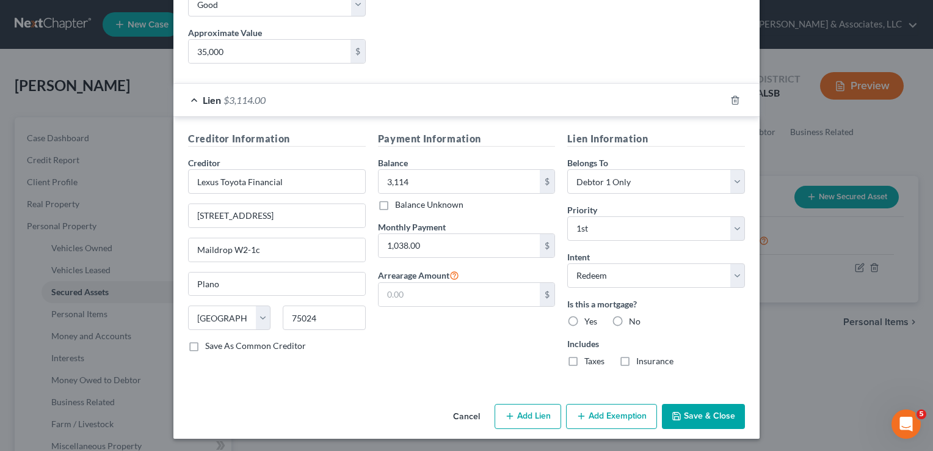
click at [629, 318] on label "No" at bounding box center [635, 321] width 12 height 12
click at [634, 318] on input "No" at bounding box center [638, 319] width 8 height 8
radio input "true"
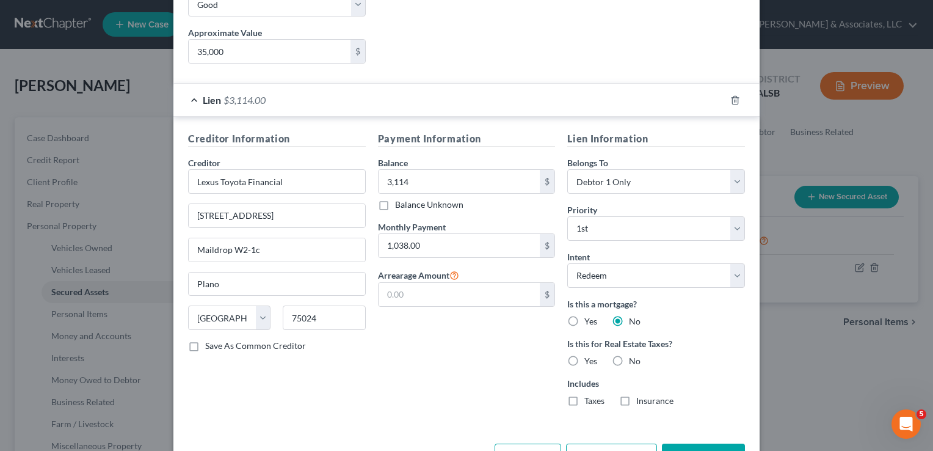
click at [629, 360] on label "No" at bounding box center [635, 361] width 12 height 12
click at [634, 360] on input "No" at bounding box center [638, 359] width 8 height 8
radio input "true"
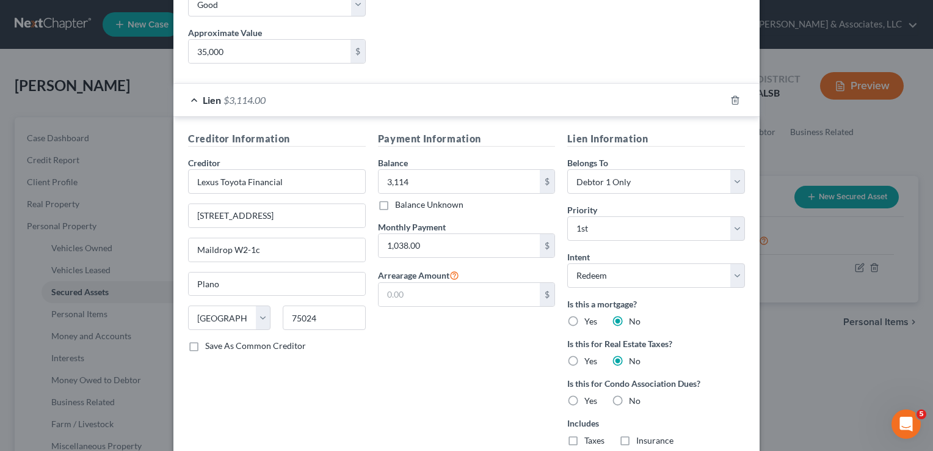
click at [629, 396] on label "No" at bounding box center [635, 400] width 12 height 12
click at [634, 396] on input "No" at bounding box center [638, 398] width 8 height 8
radio input "true"
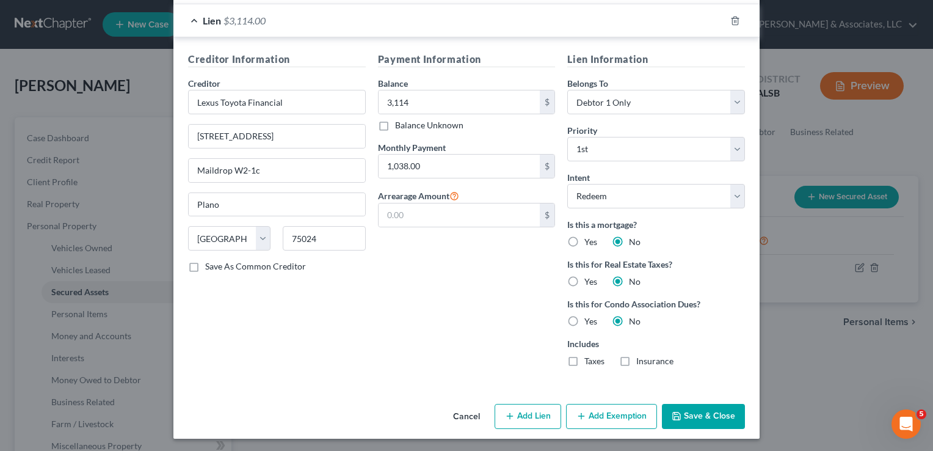
click at [719, 411] on button "Save & Close" at bounding box center [703, 417] width 83 height 26
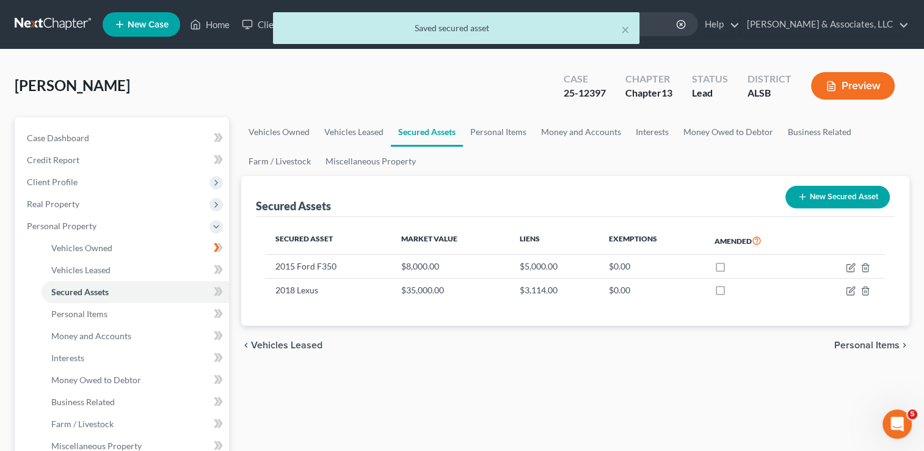
click at [812, 197] on button "New Secured Asset" at bounding box center [837, 197] width 104 height 23
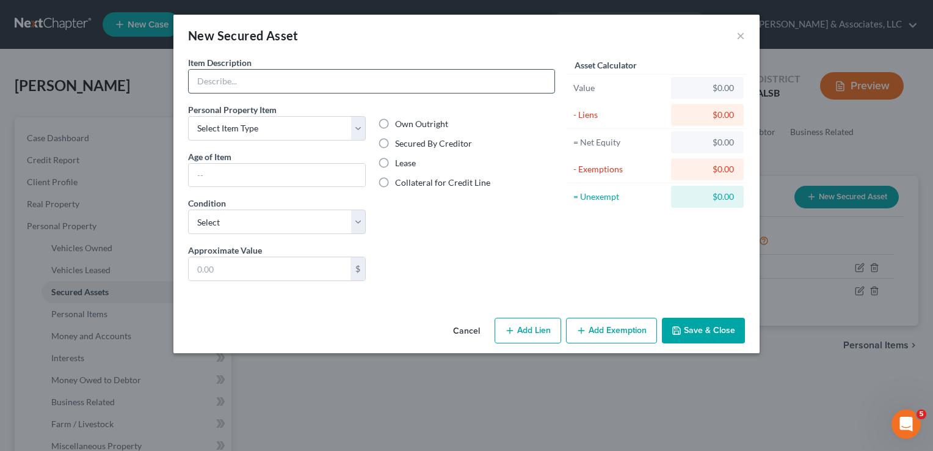
click at [300, 81] on input "text" at bounding box center [372, 81] width 366 height 23
type input "2014 Lexus RX350"
click at [338, 128] on select "Select Item Type Clothing Collectibles Of Value Electronics Firearms Household …" at bounding box center [277, 128] width 178 height 24
select select "other"
click at [188, 116] on select "Select Item Type Clothing Collectibles Of Value Electronics Firearms Household …" at bounding box center [277, 128] width 178 height 24
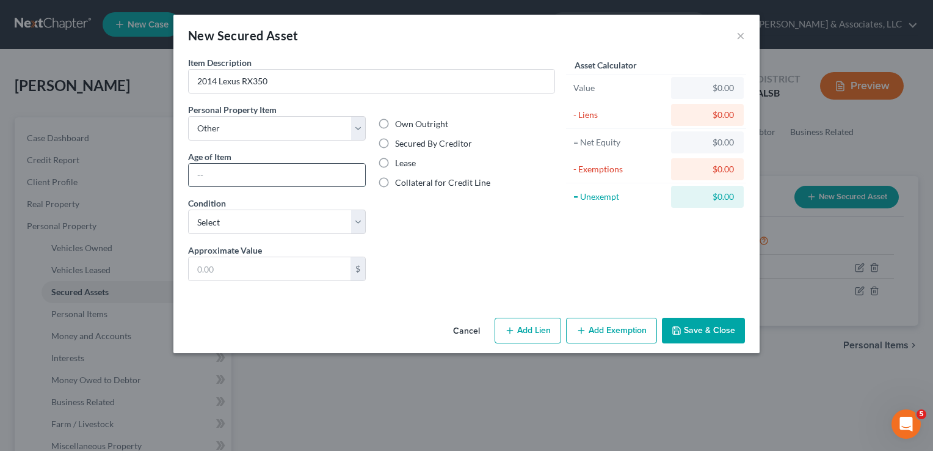
click at [241, 173] on input "text" at bounding box center [277, 175] width 176 height 23
type input "11 years"
click at [290, 223] on select "Select Excellent Very Good Good Fair Poor" at bounding box center [277, 221] width 178 height 24
select select "2"
click at [188, 209] on select "Select Excellent Very Good Good Fair Poor" at bounding box center [277, 221] width 178 height 24
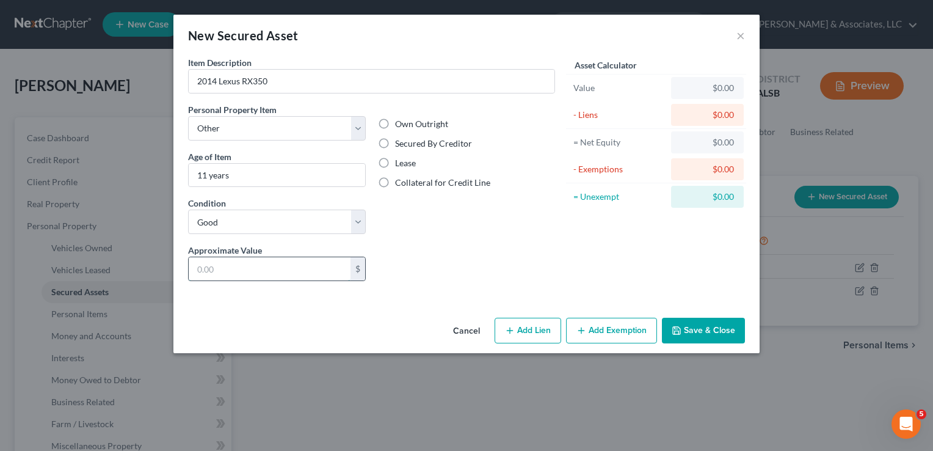
click at [270, 267] on input "text" at bounding box center [270, 268] width 162 height 23
type input "10,000.00"
click at [395, 143] on label "Secured By Creditor" at bounding box center [433, 143] width 77 height 12
click at [400, 143] on input "Secured By Creditor" at bounding box center [404, 141] width 8 height 8
radio input "true"
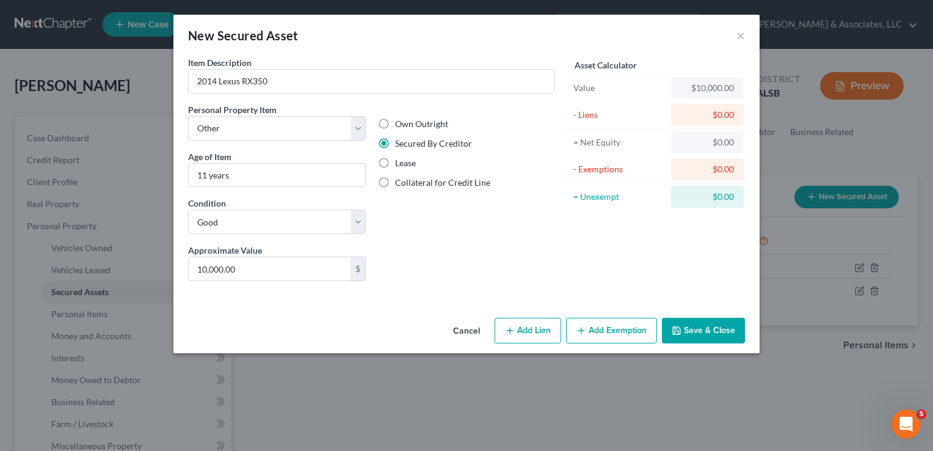
click at [526, 338] on button "Add Lien" at bounding box center [528, 330] width 67 height 26
select select "0"
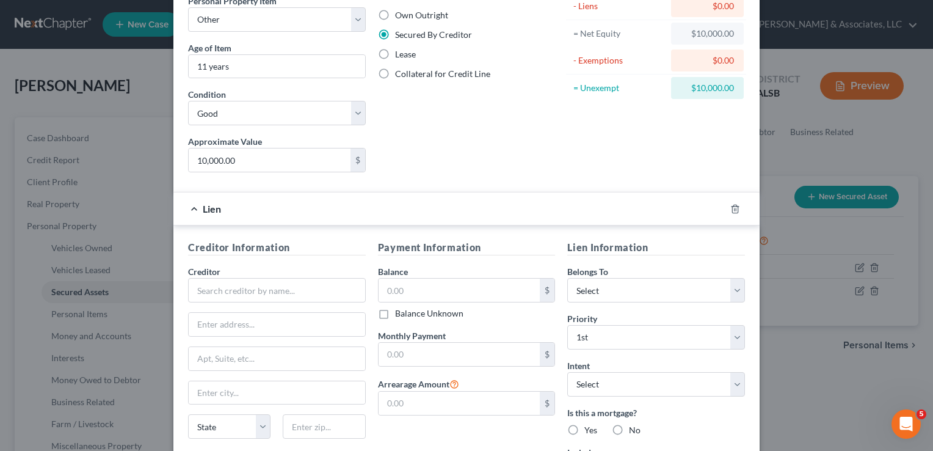
scroll to position [117, 0]
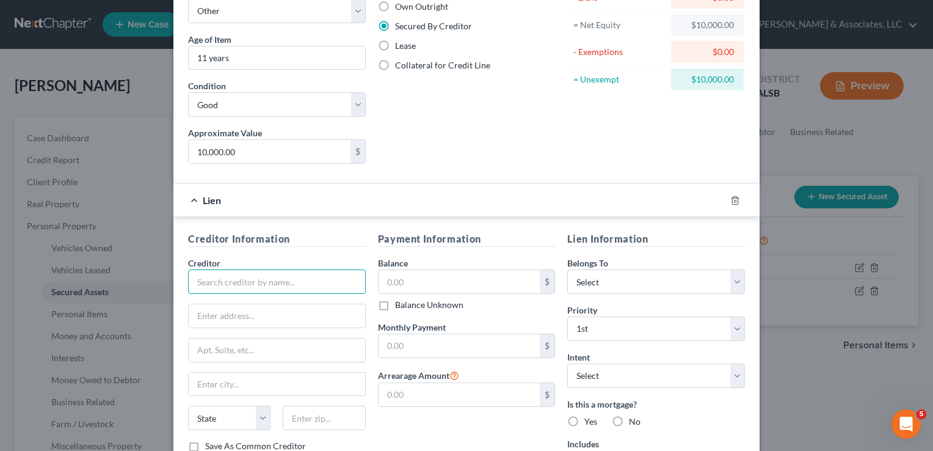
click at [294, 270] on input "text" at bounding box center [277, 281] width 178 height 24
click at [288, 310] on input "text" at bounding box center [277, 315] width 176 height 23
type input "TD Financial"
type input "P.O. Box 100295"
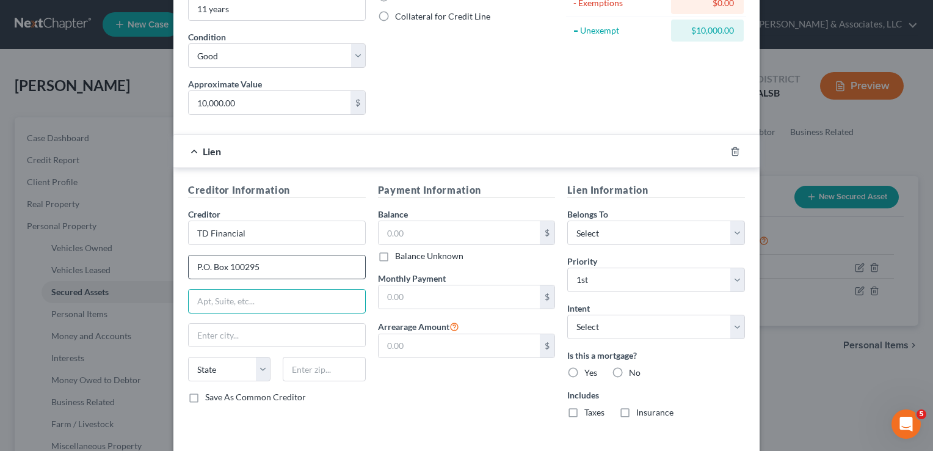
scroll to position [166, 0]
click at [266, 332] on input "text" at bounding box center [277, 335] width 176 height 23
type input "Columbia"
click at [255, 372] on select "State AL AK AR AZ CA CO CT DE DC FL GA GU HI ID IL IN IA KS KY LA ME MD MA MI M…" at bounding box center [229, 369] width 82 height 24
select select "42"
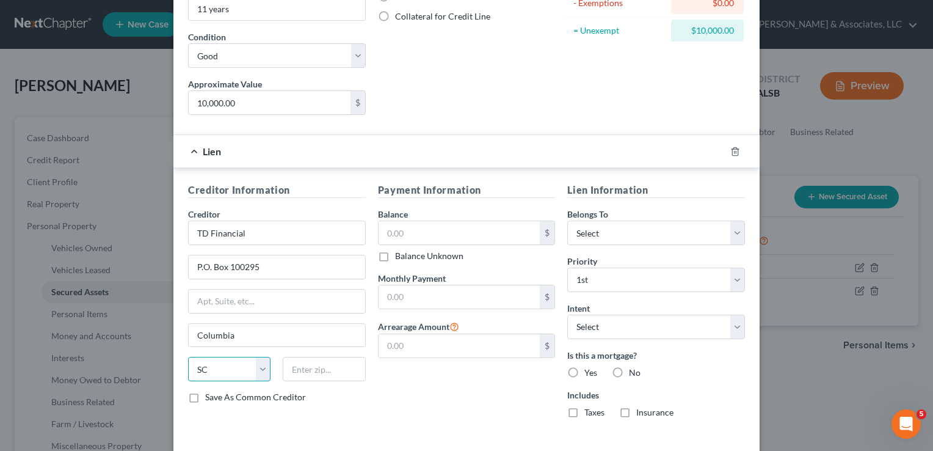
click at [188, 357] on select "State AL AK AR AZ CA CO CT DE DC FL GA GU HI ID IL IN IA KS KY LA ME MD MA MI M…" at bounding box center [229, 369] width 82 height 24
click at [308, 368] on input "text" at bounding box center [324, 369] width 82 height 24
type input "209202-3295"
click at [418, 231] on input "text" at bounding box center [460, 232] width 162 height 23
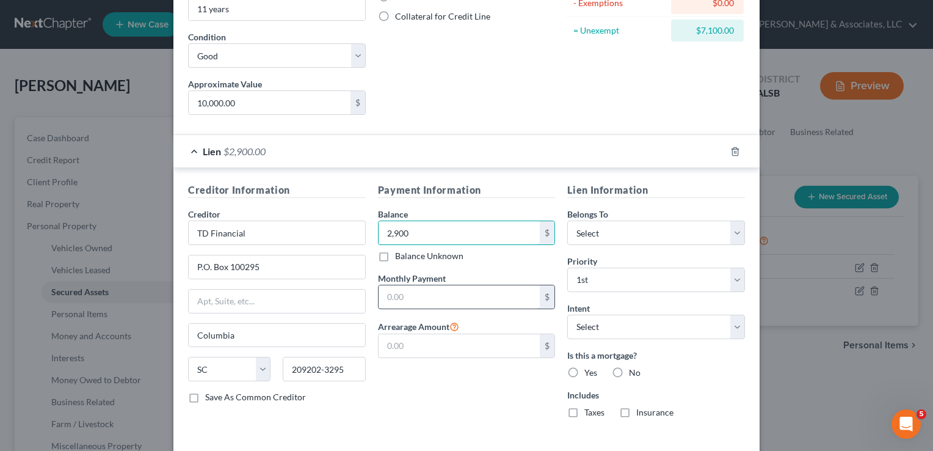
type input "2,900"
click at [430, 294] on input "text" at bounding box center [460, 296] width 162 height 23
type input "363.00"
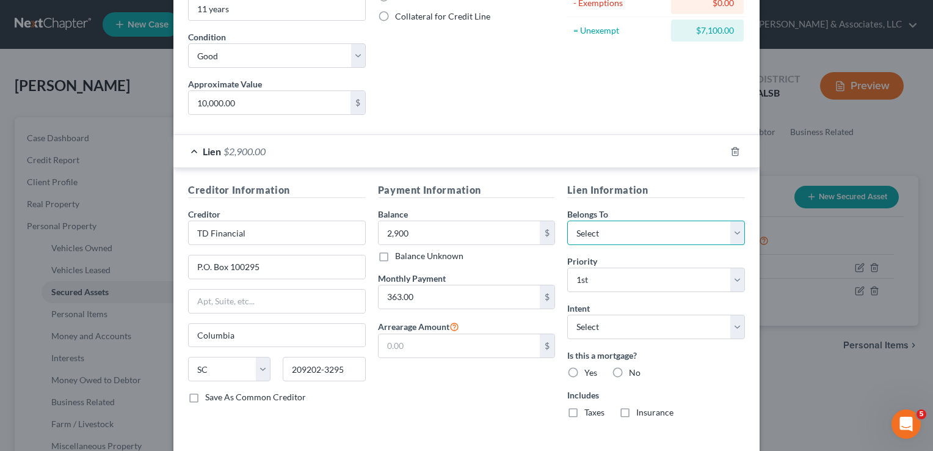
click at [623, 231] on select "Select Debtor 1 Only Debtor 2 Only Debtor 1 And Debtor 2 Only At Least One Of T…" at bounding box center [656, 232] width 178 height 24
select select "0"
click at [567, 220] on select "Select Debtor 1 Only Debtor 2 Only Debtor 1 And Debtor 2 Only At Least One Of T…" at bounding box center [656, 232] width 178 height 24
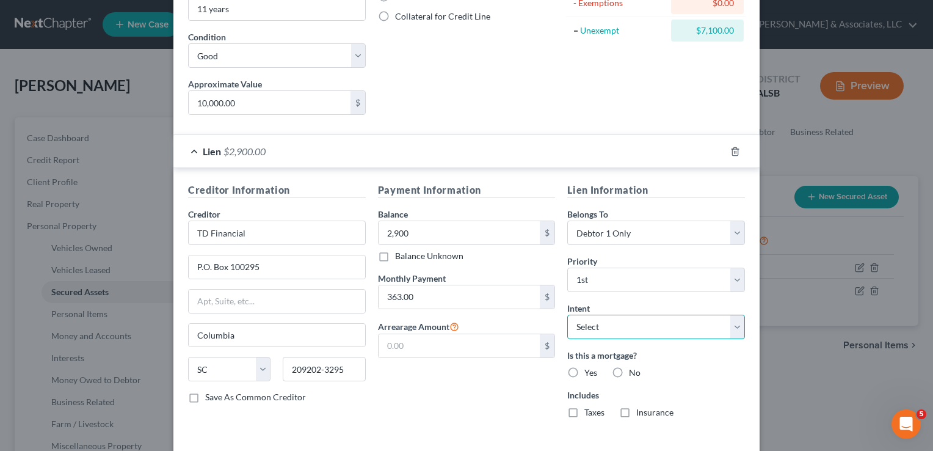
click at [601, 326] on select "Select Surrender Redeem Reaffirm Avoid Other" at bounding box center [656, 326] width 178 height 24
select select "1"
click at [567, 314] on select "Select Surrender Redeem Reaffirm Avoid Other" at bounding box center [656, 326] width 178 height 24
click at [629, 369] on label "No" at bounding box center [635, 372] width 12 height 12
click at [634, 369] on input "No" at bounding box center [638, 370] width 8 height 8
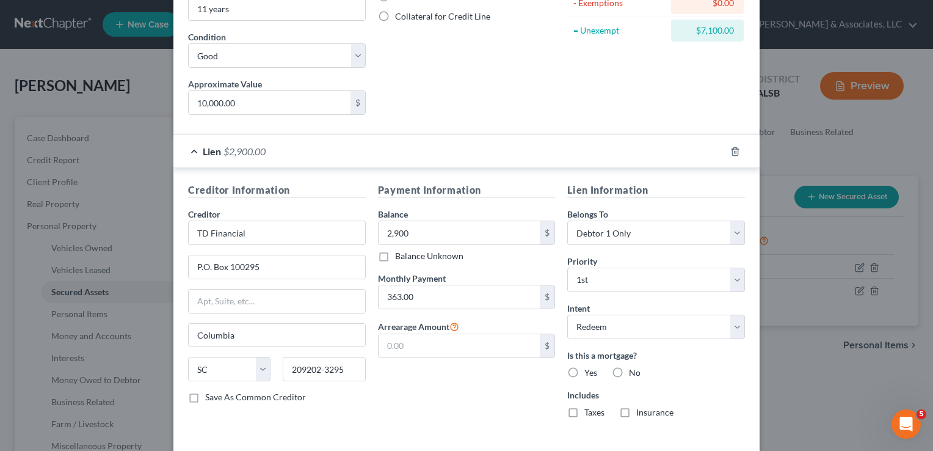
radio input "true"
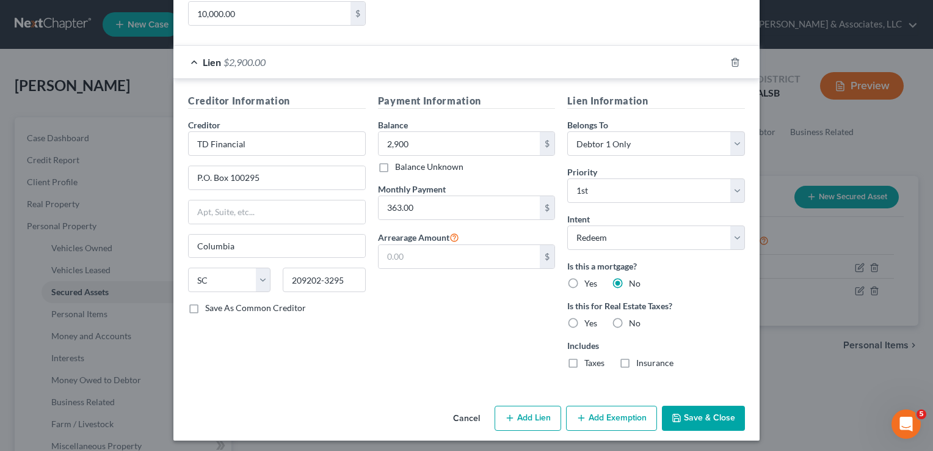
scroll to position [256, 0]
click at [629, 323] on label "No" at bounding box center [635, 322] width 12 height 12
click at [634, 323] on input "No" at bounding box center [638, 320] width 8 height 8
radio input "true"
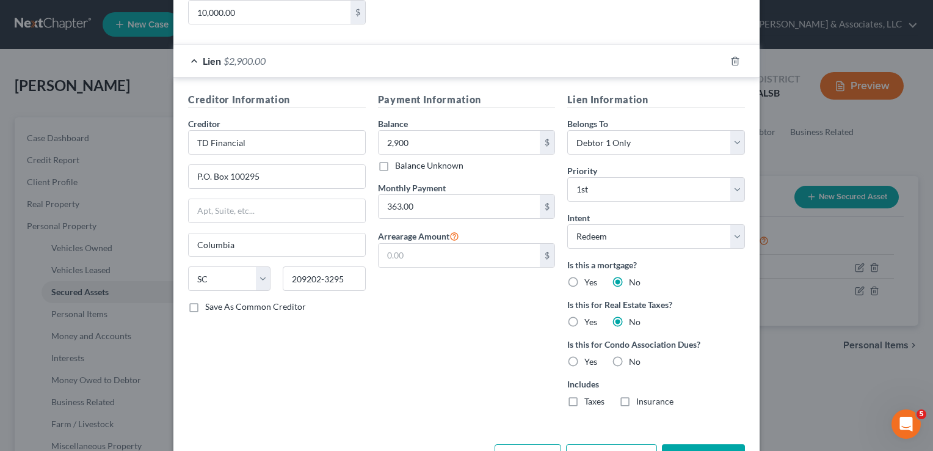
click at [629, 356] on label "No" at bounding box center [635, 361] width 12 height 12
click at [634, 356] on input "No" at bounding box center [638, 359] width 8 height 8
radio input "true"
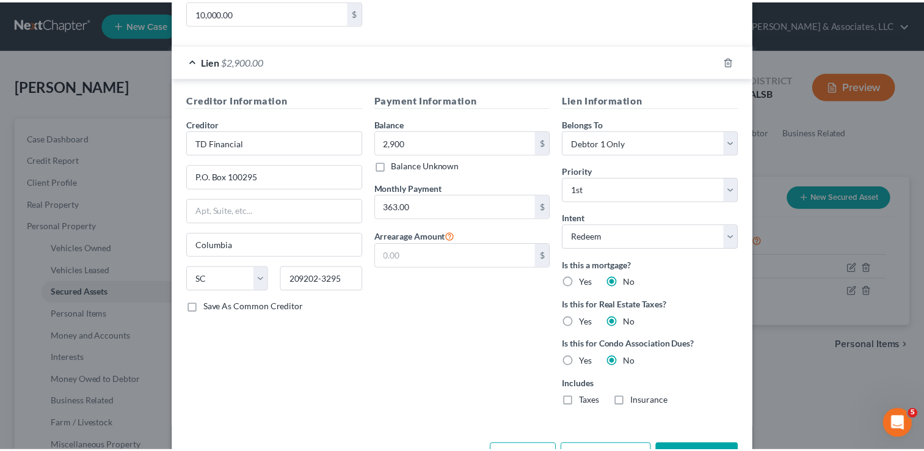
scroll to position [297, 0]
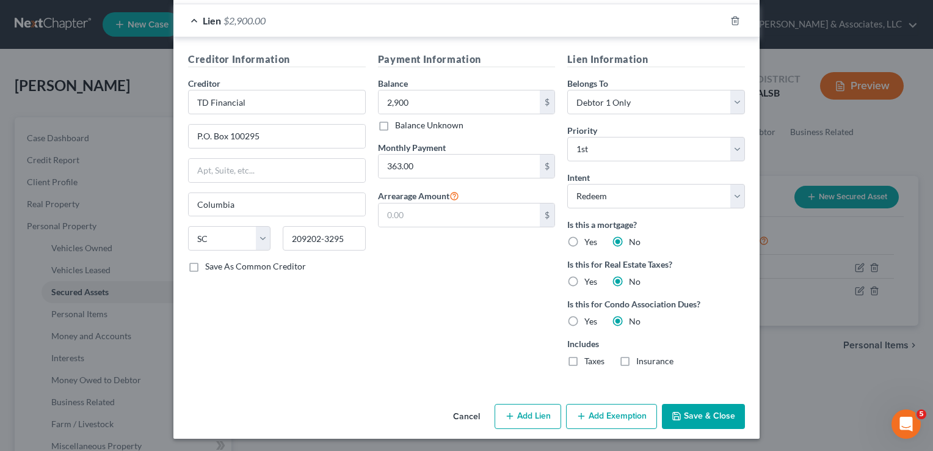
click at [692, 414] on button "Save & Close" at bounding box center [703, 417] width 83 height 26
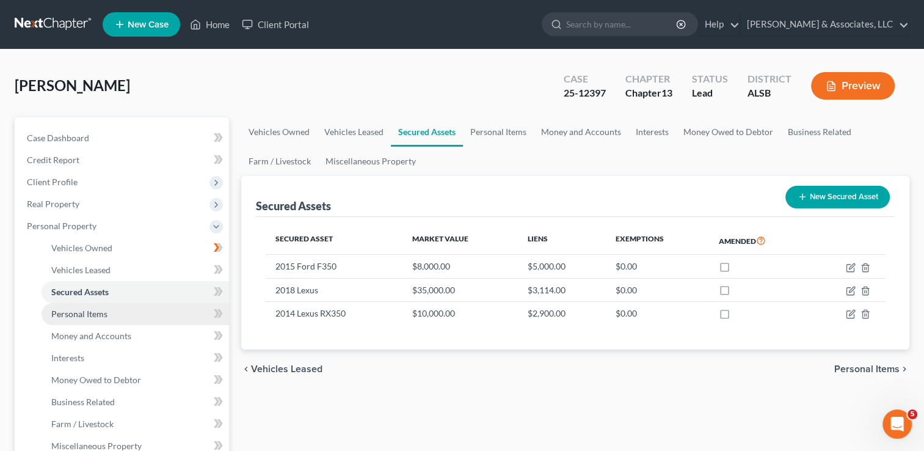
click at [109, 314] on link "Personal Items" at bounding box center [135, 314] width 187 height 22
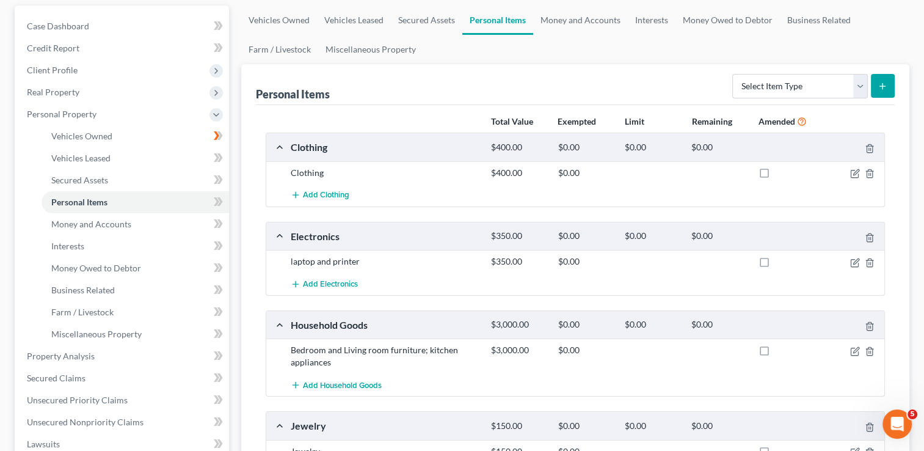
scroll to position [107, 0]
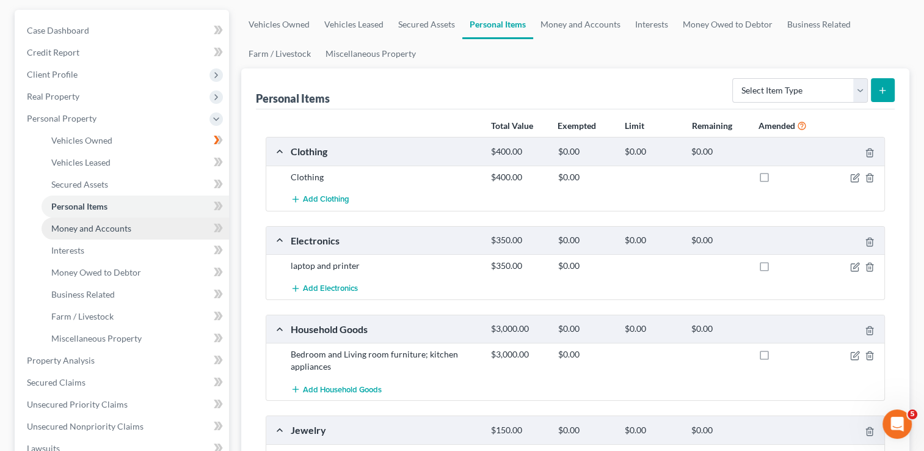
click at [114, 223] on span "Money and Accounts" at bounding box center [91, 228] width 80 height 10
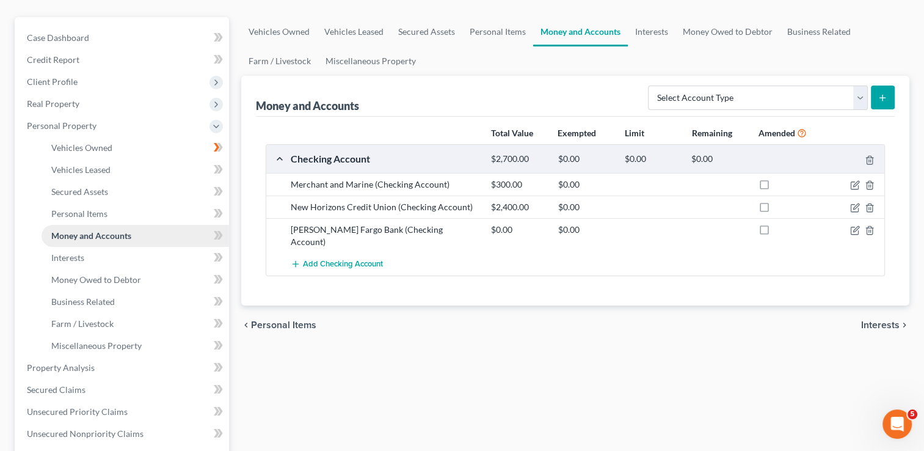
scroll to position [109, 0]
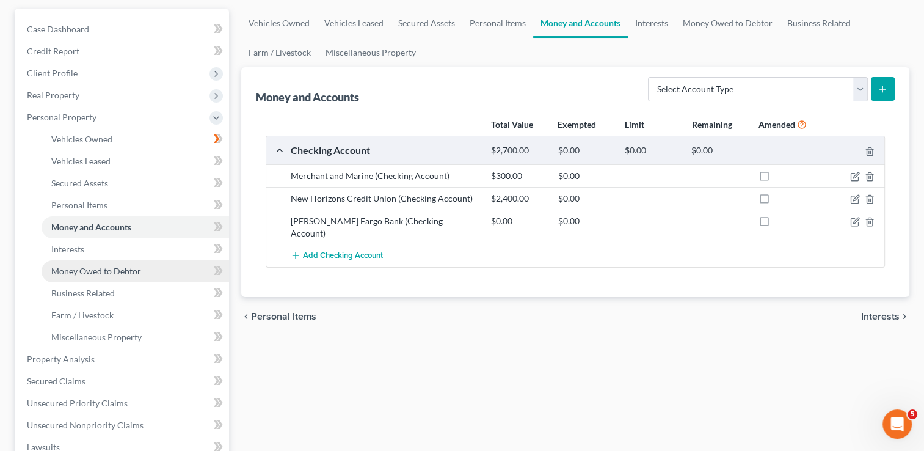
click at [111, 272] on span "Money Owed to Debtor" at bounding box center [96, 271] width 90 height 10
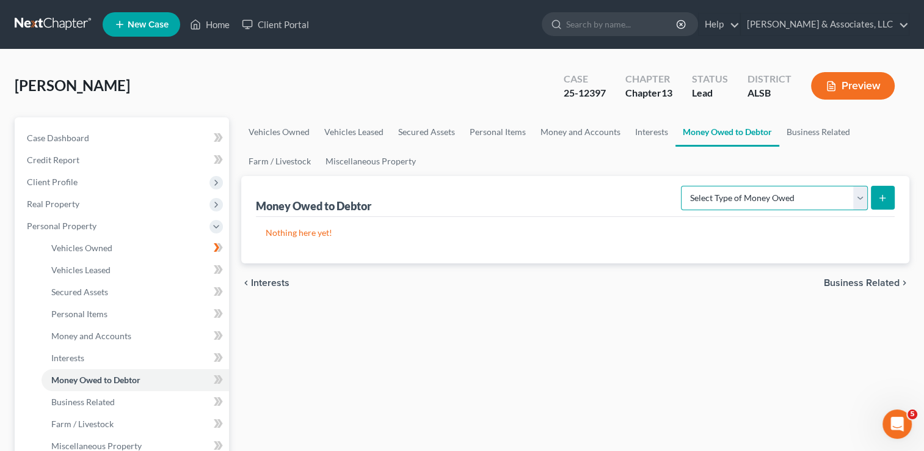
click at [712, 199] on select "Select Type of Money Owed Accounts Receivable Alimony Child Support Claims Agai…" at bounding box center [774, 198] width 187 height 24
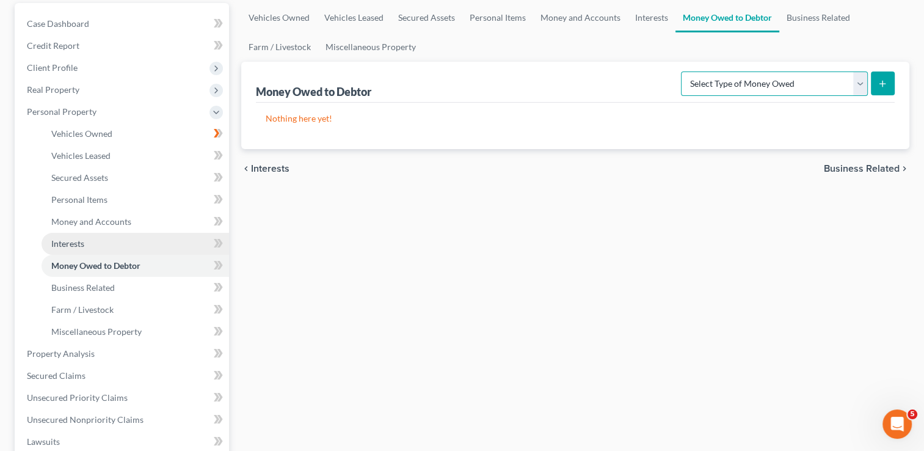
scroll to position [115, 0]
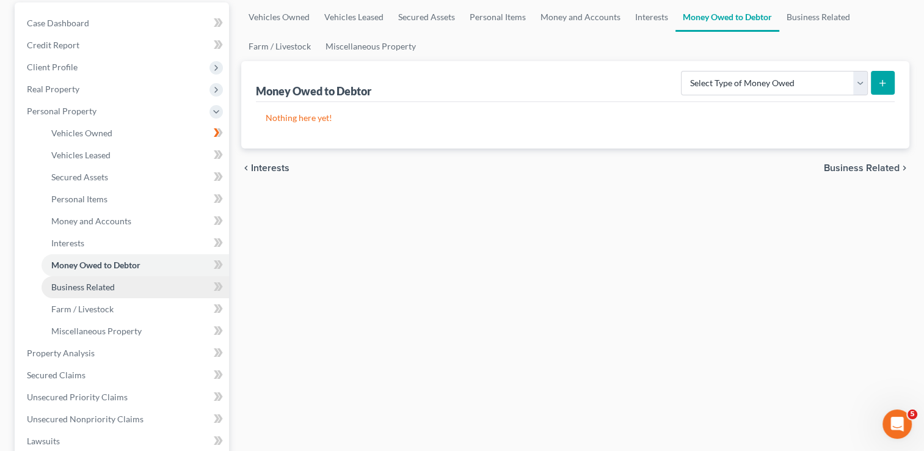
click at [82, 294] on link "Business Related" at bounding box center [135, 287] width 187 height 22
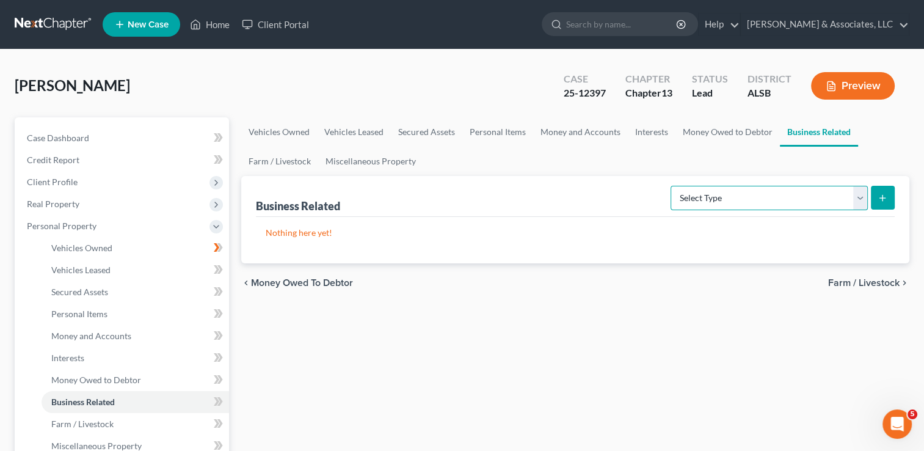
click at [725, 195] on select "Select Type Customer Lists Franchises Inventory Licenses Machinery Office Equip…" at bounding box center [768, 198] width 197 height 24
select select "machinery"
click at [671, 186] on select "Select Type Customer Lists Franchises Inventory Licenses Machinery Office Equip…" at bounding box center [768, 198] width 197 height 24
click at [883, 196] on icon "submit" at bounding box center [882, 198] width 10 height 10
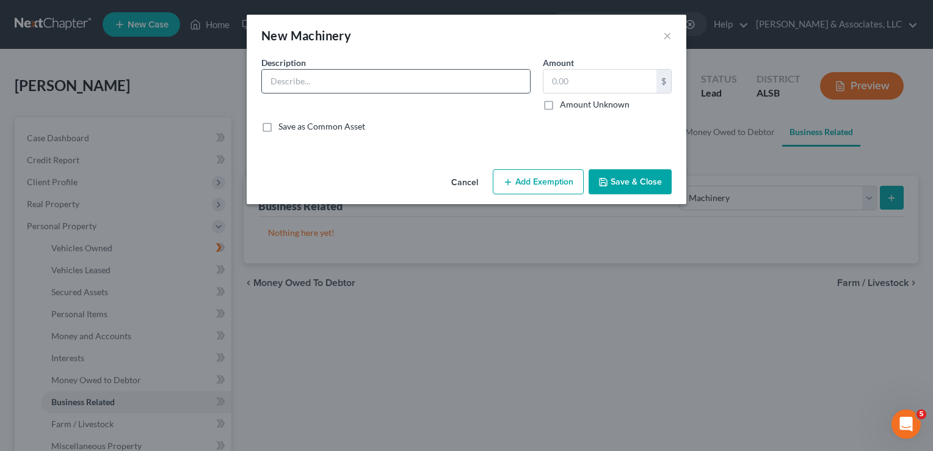
click at [504, 92] on input "text" at bounding box center [396, 81] width 268 height 23
click at [662, 37] on div "New Machinery ×" at bounding box center [467, 36] width 440 height 42
click at [465, 181] on button "Cancel" at bounding box center [464, 182] width 46 height 24
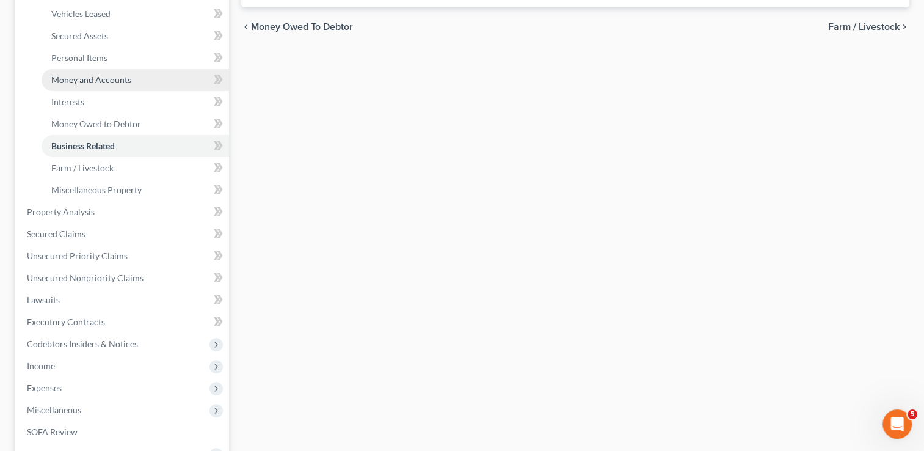
scroll to position [256, 0]
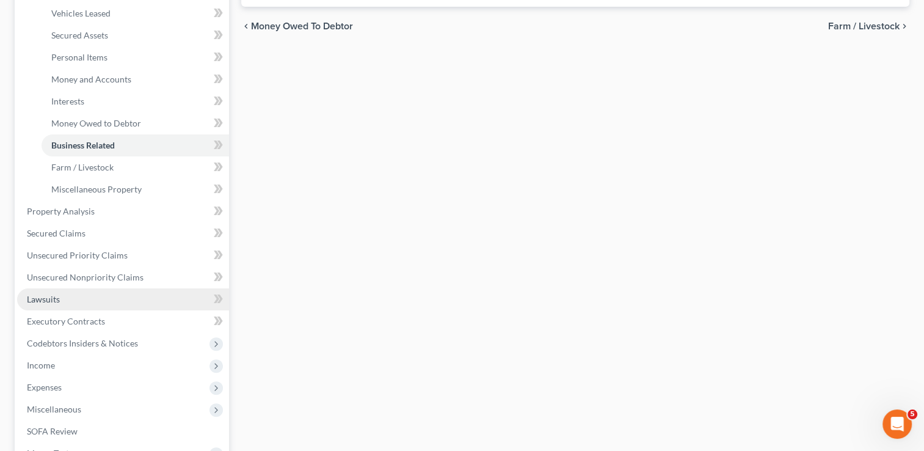
click at [58, 294] on span "Lawsuits" at bounding box center [43, 299] width 33 height 10
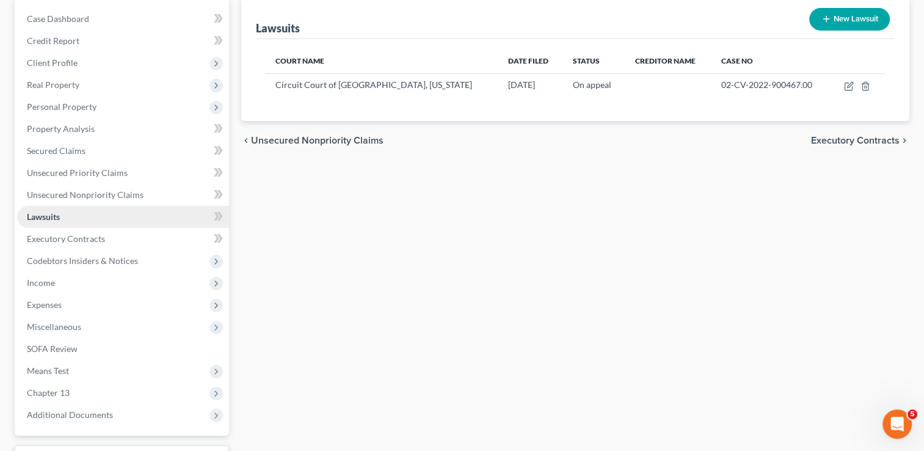
scroll to position [122, 0]
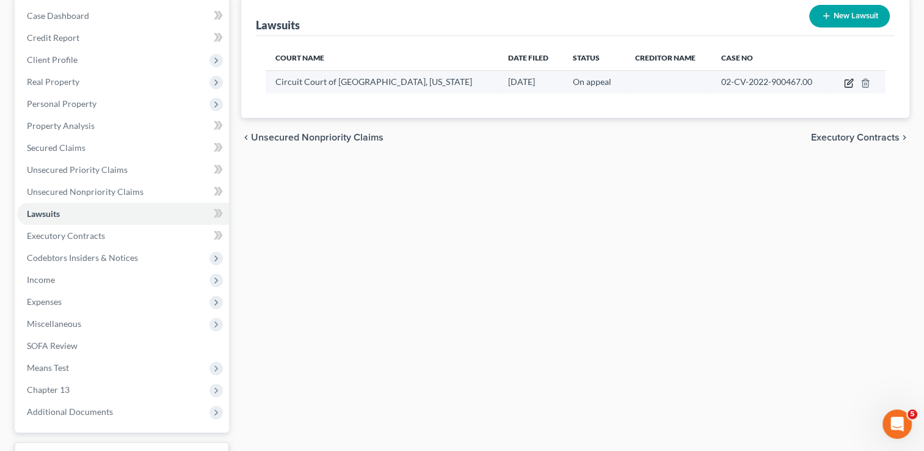
click at [849, 82] on icon "button" at bounding box center [849, 83] width 10 height 10
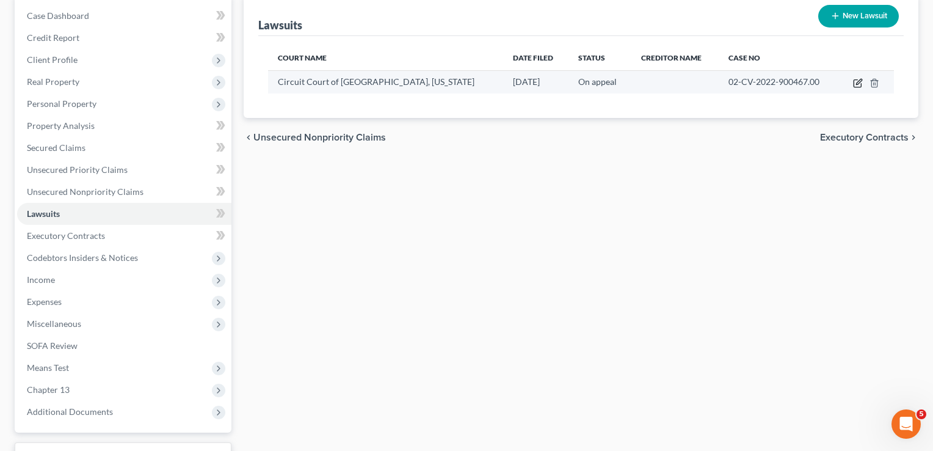
select select "0"
select select "1"
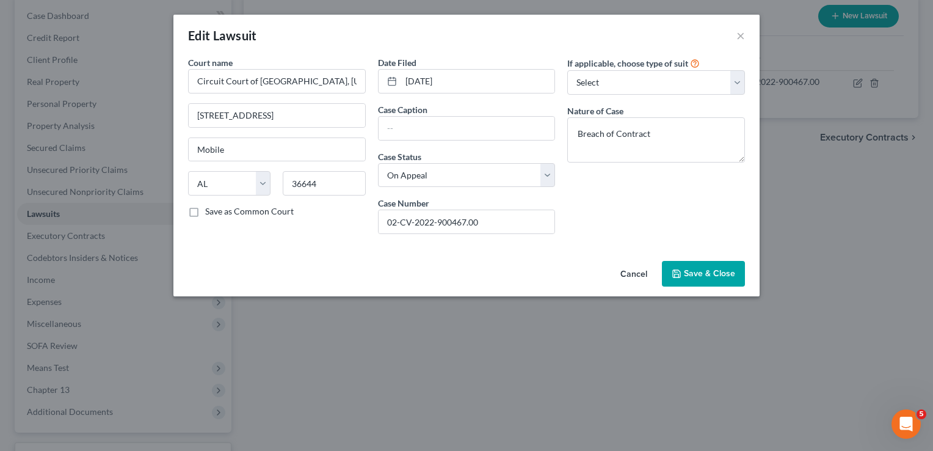
click at [630, 271] on button "Cancel" at bounding box center [633, 274] width 46 height 24
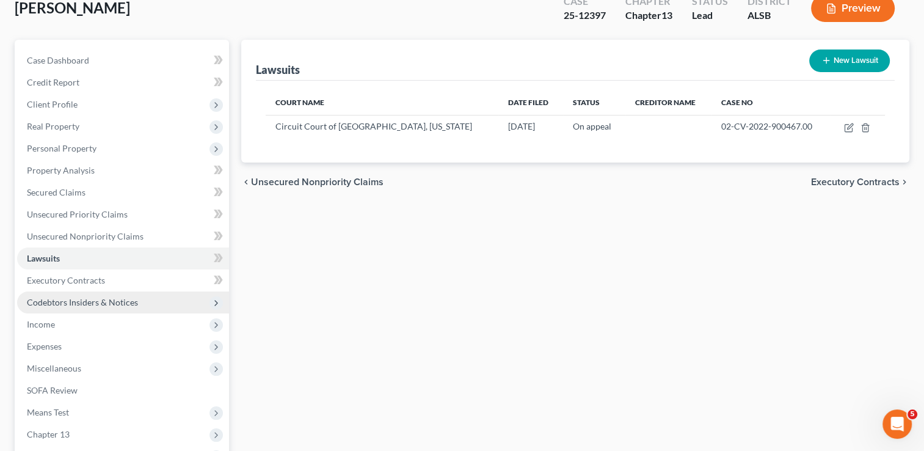
scroll to position [77, 0]
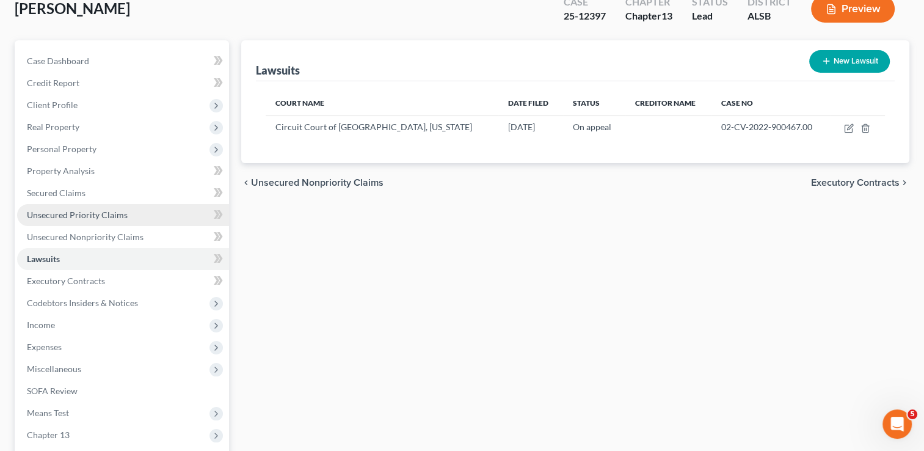
click at [76, 218] on span "Unsecured Priority Claims" at bounding box center [77, 214] width 101 height 10
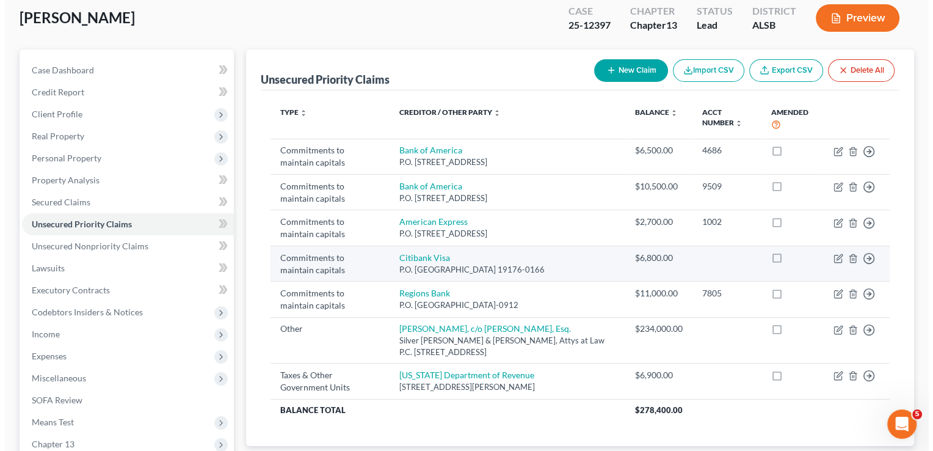
scroll to position [68, 0]
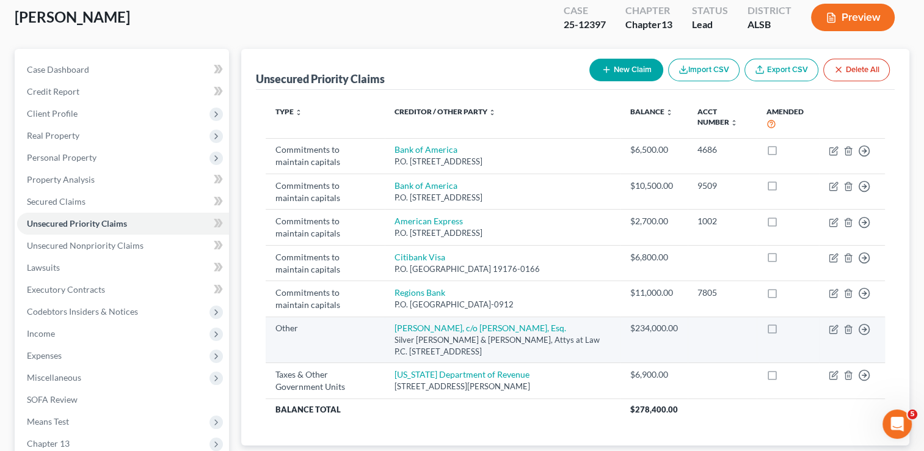
click at [418, 338] on div "Silver Voit Garrett & Watkins, Attys at Law P.C. 4317-A Midmost Drive, Mobile, …" at bounding box center [502, 345] width 216 height 23
click at [836, 328] on icon "button" at bounding box center [832, 328] width 7 height 7
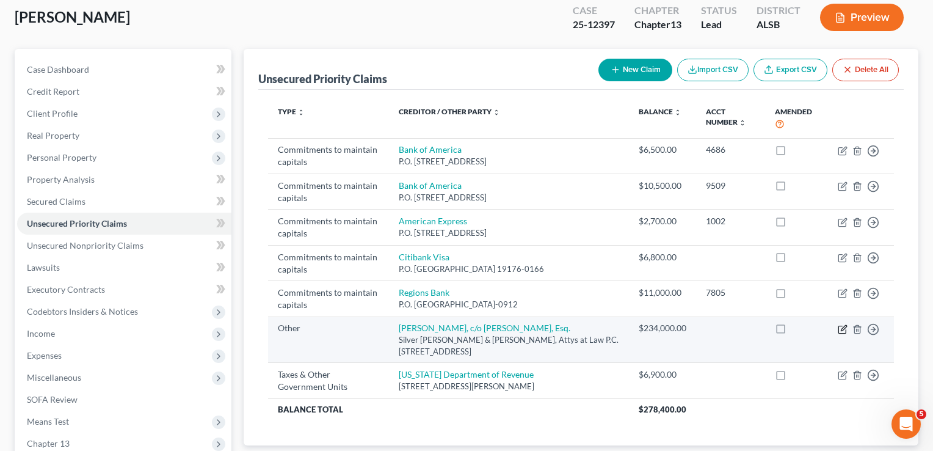
select select "9"
select select "0"
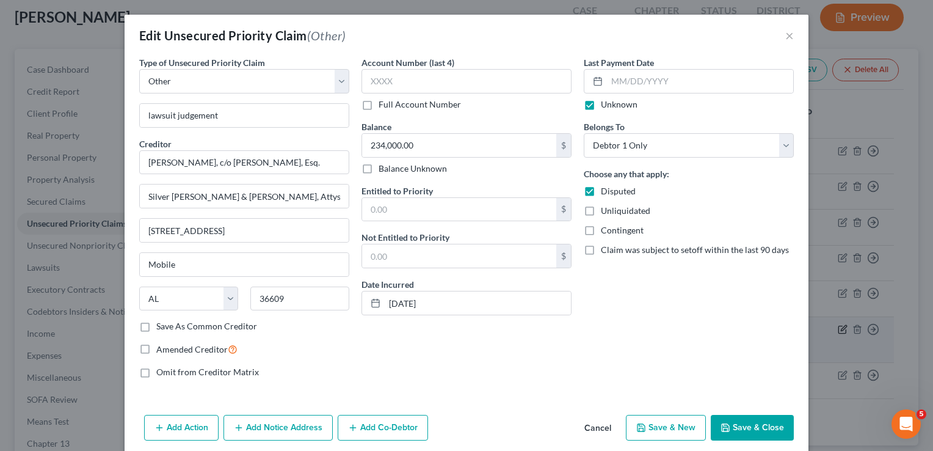
click at [836, 328] on div "Edit Unsecured Priority Claim (Other) × Type of Unsecured Priority Claim * Sele…" at bounding box center [466, 225] width 933 height 451
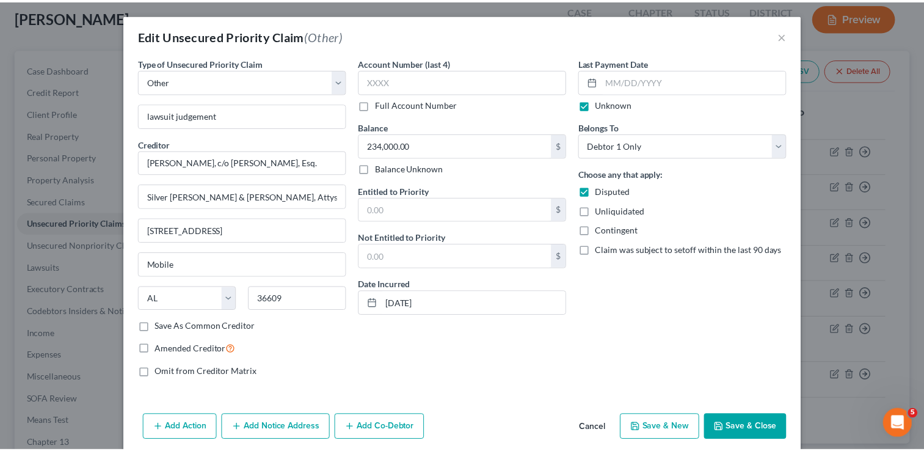
scroll to position [0, 0]
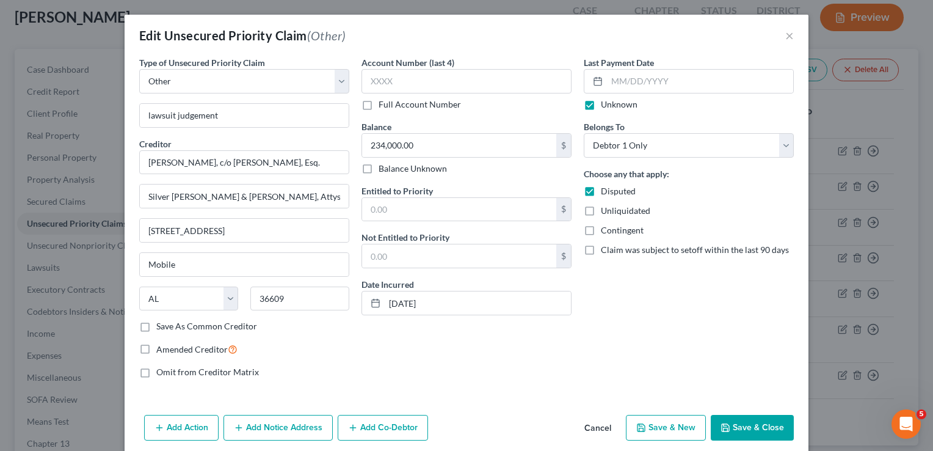
click at [740, 426] on button "Save & Close" at bounding box center [752, 428] width 83 height 26
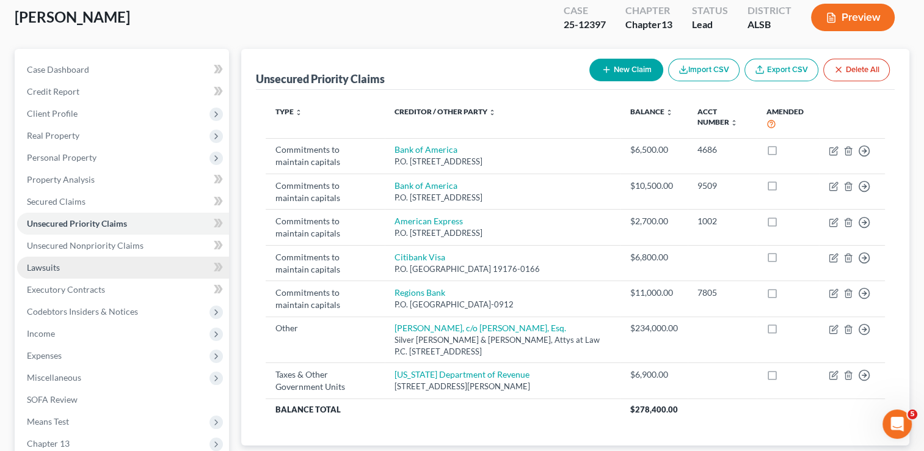
click at [56, 272] on link "Lawsuits" at bounding box center [123, 267] width 212 height 22
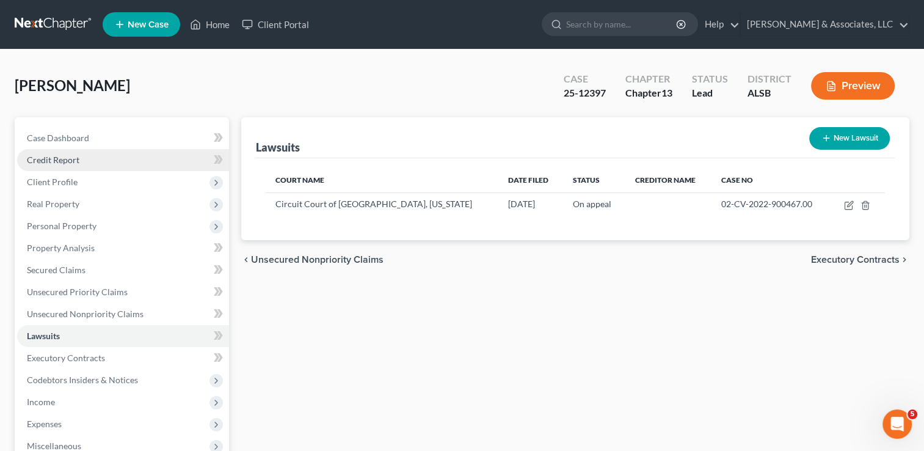
click at [87, 159] on link "Credit Report" at bounding box center [123, 160] width 212 height 22
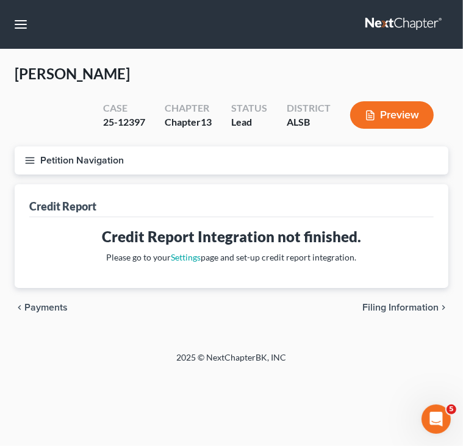
click at [43, 155] on button "Petition Navigation" at bounding box center [232, 161] width 434 height 28
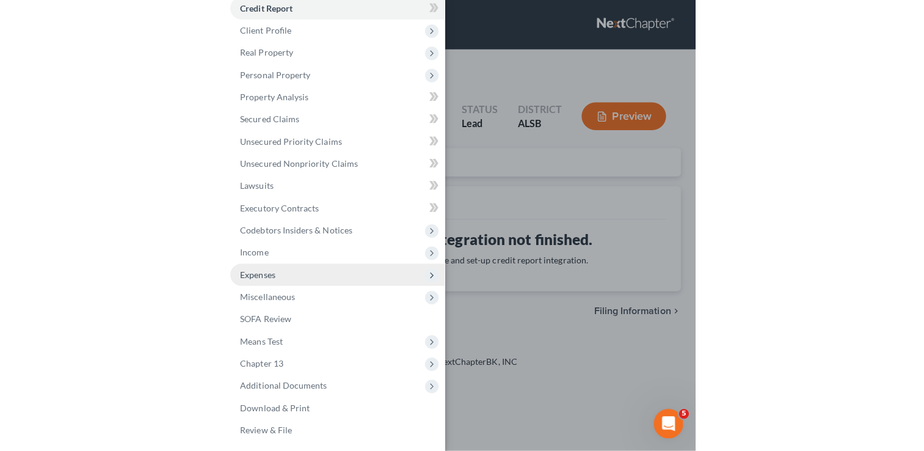
scroll to position [34, 0]
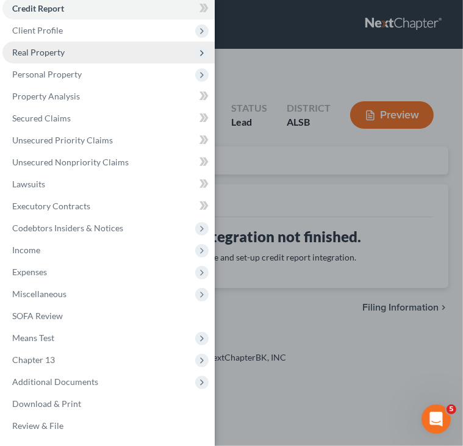
click at [51, 49] on span "Real Property" at bounding box center [38, 52] width 53 height 10
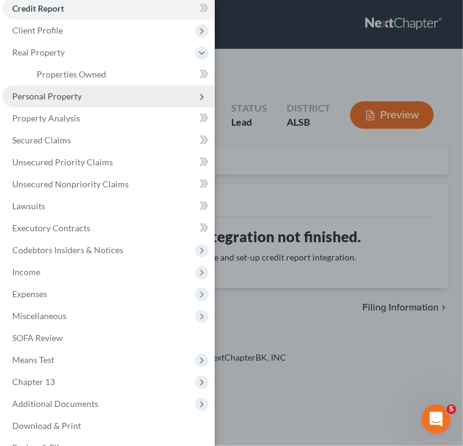
click at [49, 91] on span "Personal Property" at bounding box center [47, 96] width 70 height 10
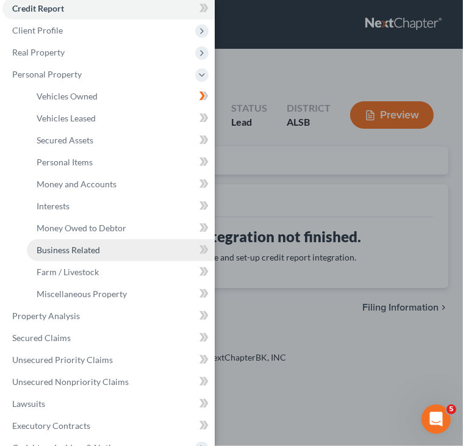
click at [72, 253] on span "Business Related" at bounding box center [68, 250] width 63 height 10
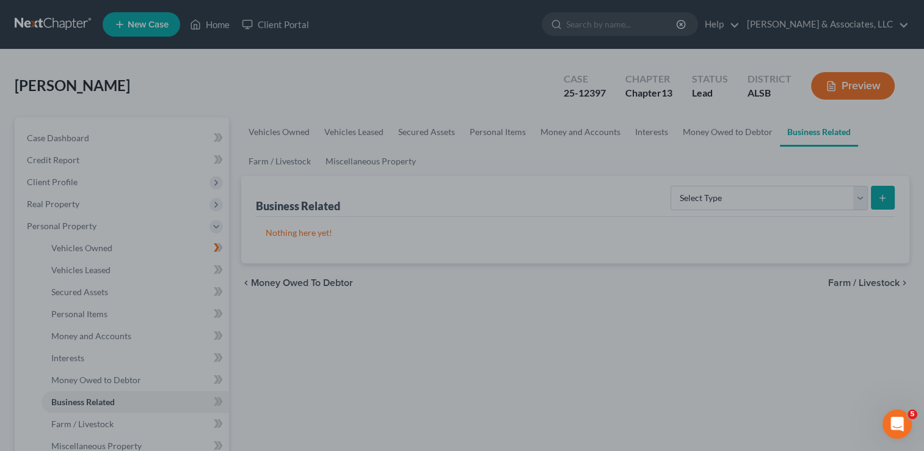
click at [686, 240] on div at bounding box center [462, 225] width 924 height 451
click at [590, 214] on div at bounding box center [462, 225] width 924 height 451
drag, startPoint x: 860, startPoint y: 194, endPoint x: 872, endPoint y: 209, distance: 19.2
click at [860, 194] on div at bounding box center [462, 225] width 924 height 451
click at [396, 31] on div at bounding box center [462, 225] width 924 height 451
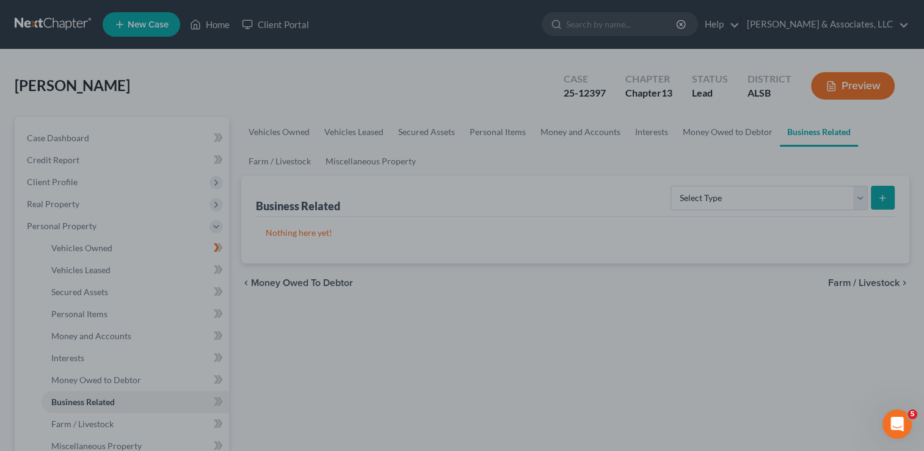
click at [396, 31] on div at bounding box center [462, 225] width 924 height 451
click at [79, 309] on div at bounding box center [462, 225] width 924 height 451
click at [111, 374] on div at bounding box center [462, 225] width 924 height 451
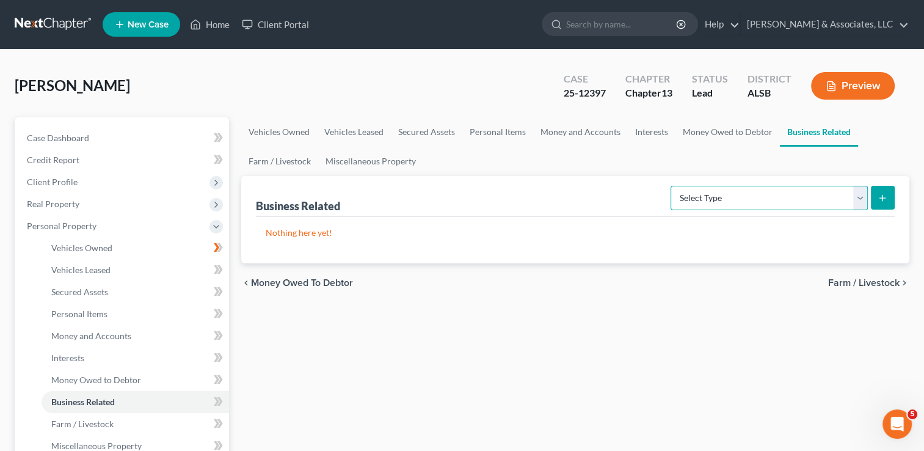
click at [852, 201] on select "Select Type Customer Lists Franchises Inventory Licenses Machinery Office Equip…" at bounding box center [768, 198] width 197 height 24
click at [671, 186] on select "Select Type Customer Lists Franchises Inventory Licenses Machinery Office Equip…" at bounding box center [768, 198] width 197 height 24
click at [857, 199] on select "Select Type Customer Lists Franchises Inventory Licenses Machinery Office Equip…" at bounding box center [768, 198] width 197 height 24
click at [671, 186] on select "Select Type Customer Lists Franchises Inventory Licenses Machinery Office Equip…" at bounding box center [768, 198] width 197 height 24
click at [857, 203] on select "Select Type Customer Lists Franchises Inventory Licenses Machinery Office Equip…" at bounding box center [768, 198] width 197 height 24
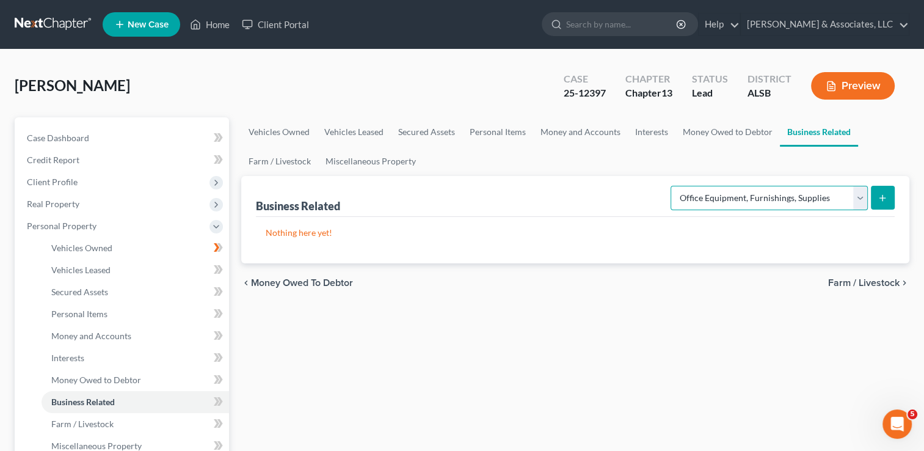
select select "inventory"
click at [671, 186] on select "Select Type Customer Lists Franchises Inventory Licenses Machinery Office Equip…" at bounding box center [768, 198] width 197 height 24
click at [879, 198] on icon "submit" at bounding box center [882, 198] width 10 height 10
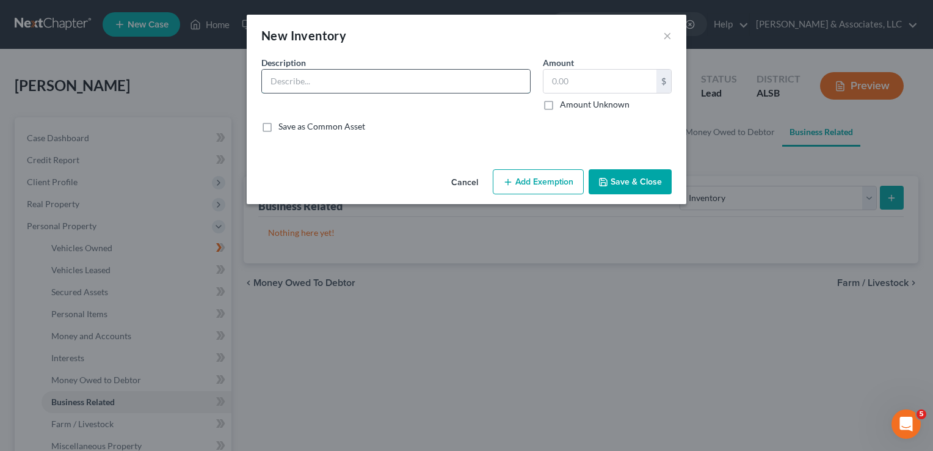
click at [462, 79] on input "text" at bounding box center [396, 81] width 268 height 23
click at [663, 34] on button "×" at bounding box center [667, 35] width 9 height 15
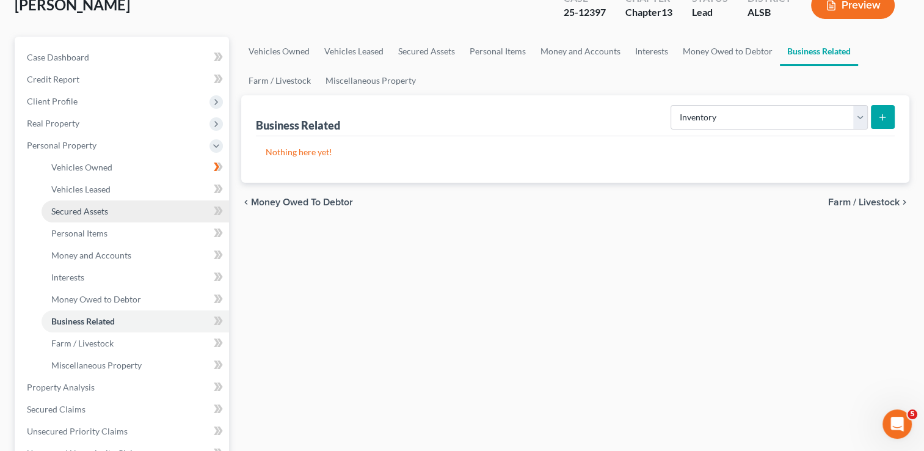
scroll to position [81, 0]
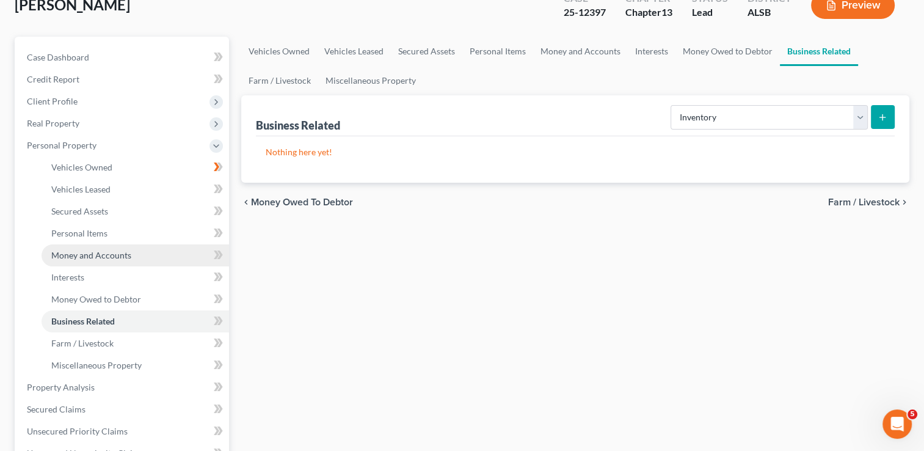
click at [110, 255] on span "Money and Accounts" at bounding box center [91, 255] width 80 height 10
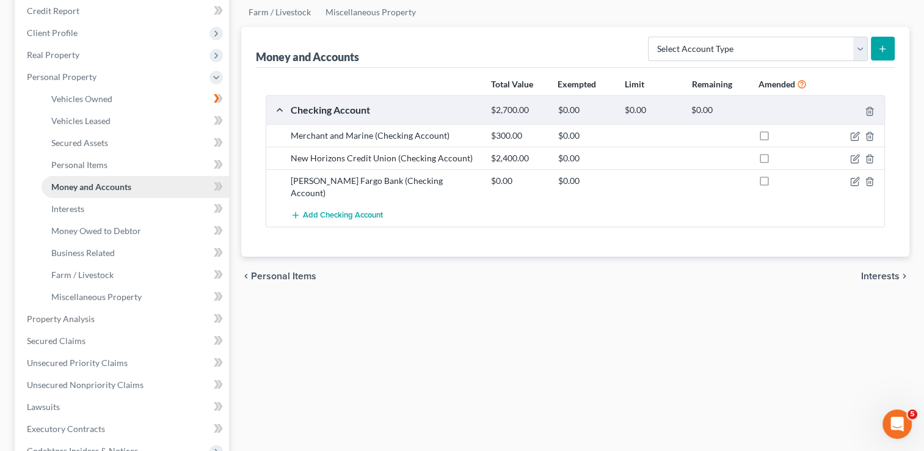
scroll to position [150, 0]
click at [88, 104] on link "Vehicles Owned" at bounding box center [135, 98] width 187 height 22
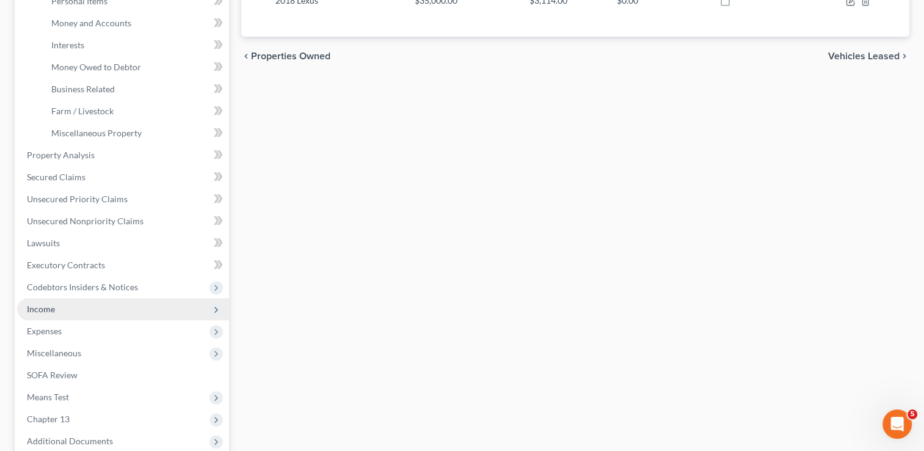
scroll to position [379, 0]
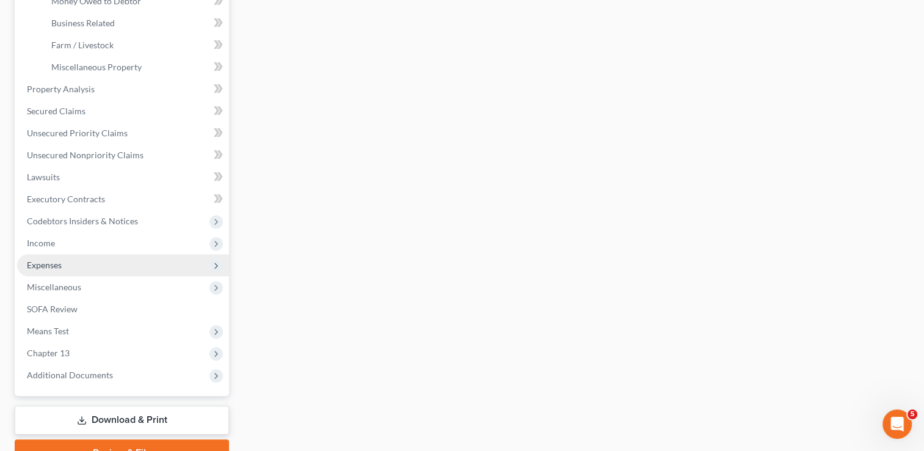
click at [57, 269] on span "Expenses" at bounding box center [123, 265] width 212 height 22
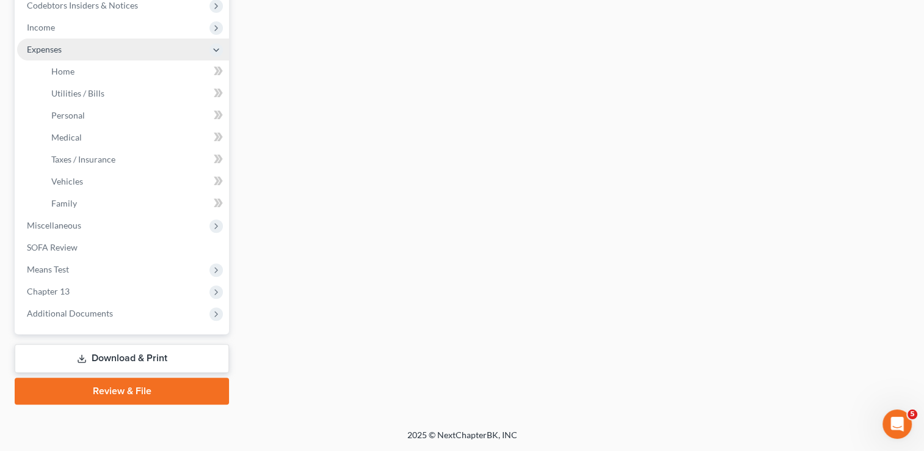
scroll to position [373, 0]
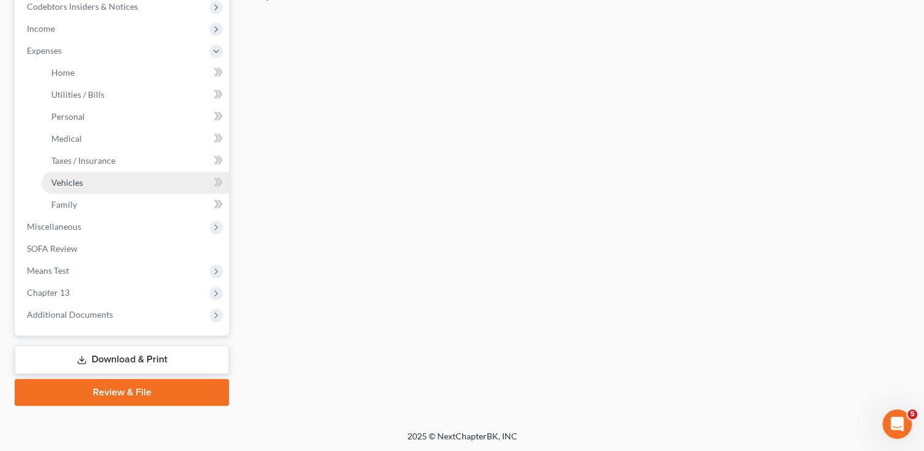
click at [68, 182] on span "Vehicles" at bounding box center [67, 182] width 32 height 10
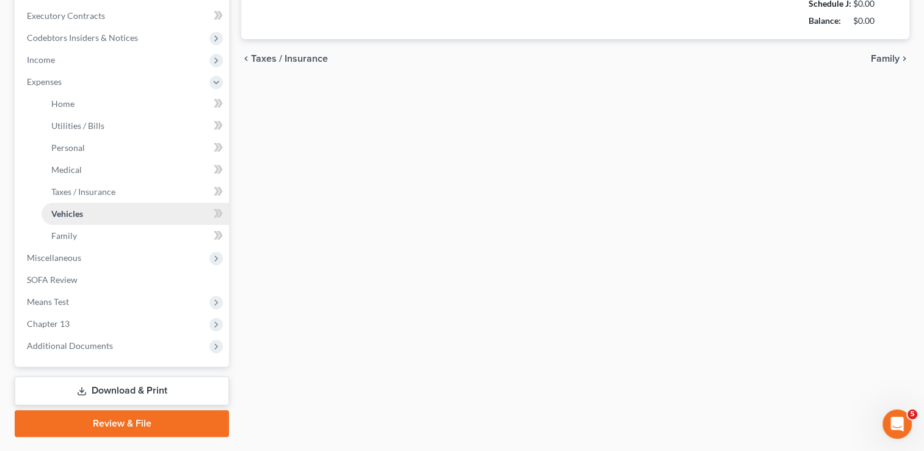
type input "675.00"
type input "300.00"
type input "100.00"
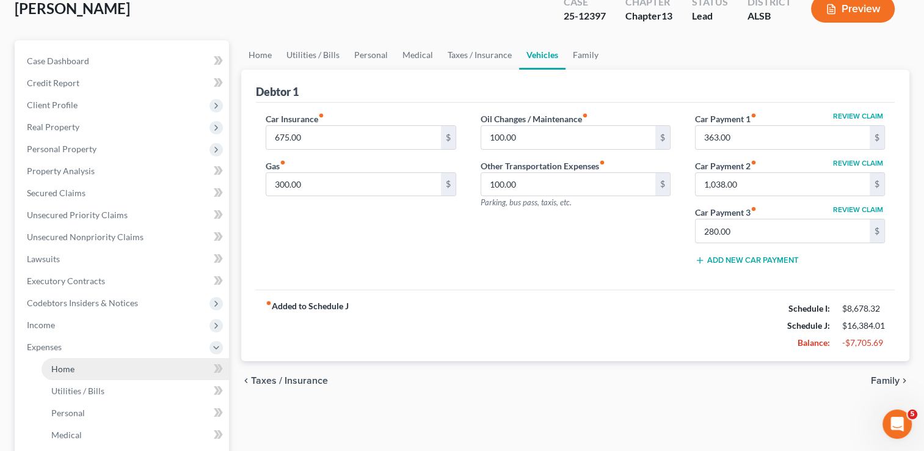
scroll to position [76, 0]
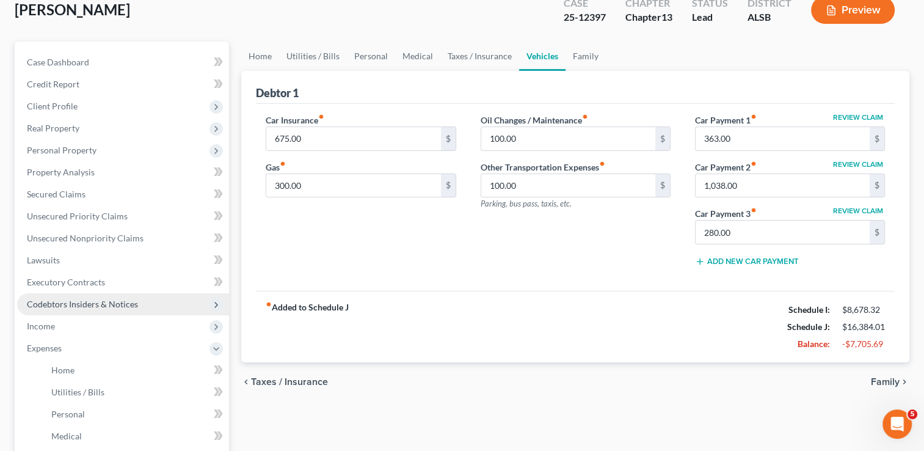
click at [93, 301] on span "Codebtors Insiders & Notices" at bounding box center [82, 304] width 111 height 10
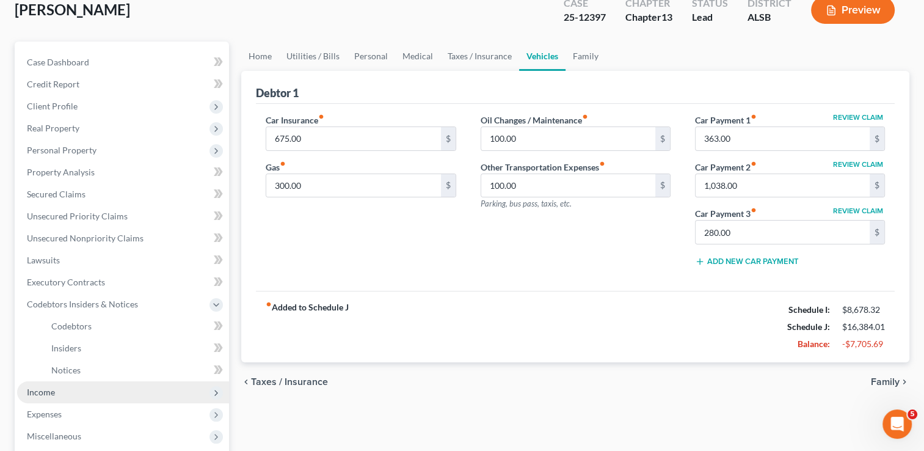
click at [56, 397] on span "Income" at bounding box center [123, 392] width 212 height 22
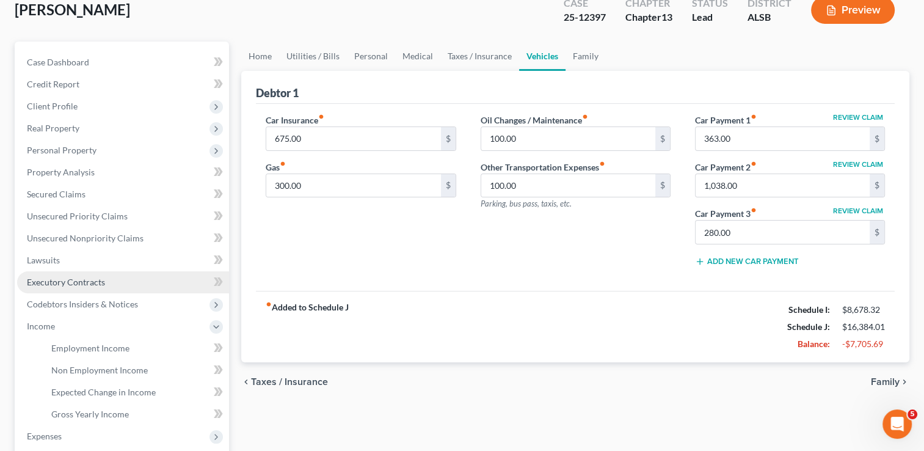
scroll to position [0, 0]
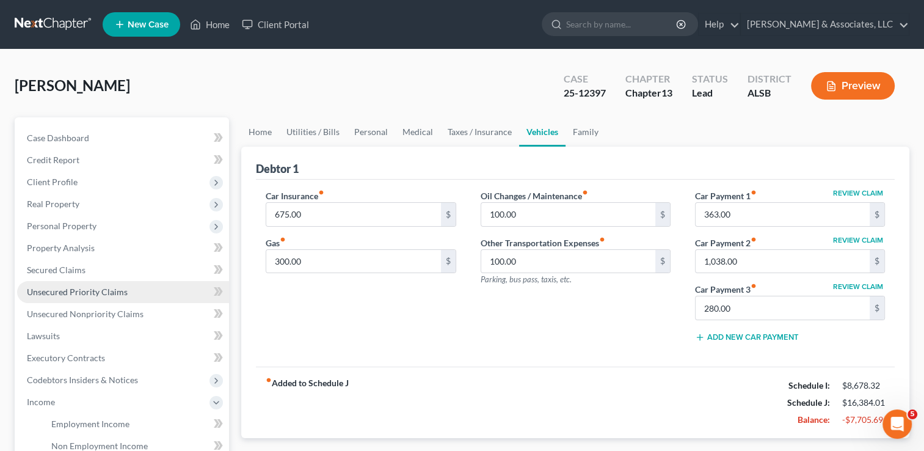
click at [67, 287] on span "Unsecured Priority Claims" at bounding box center [77, 291] width 101 height 10
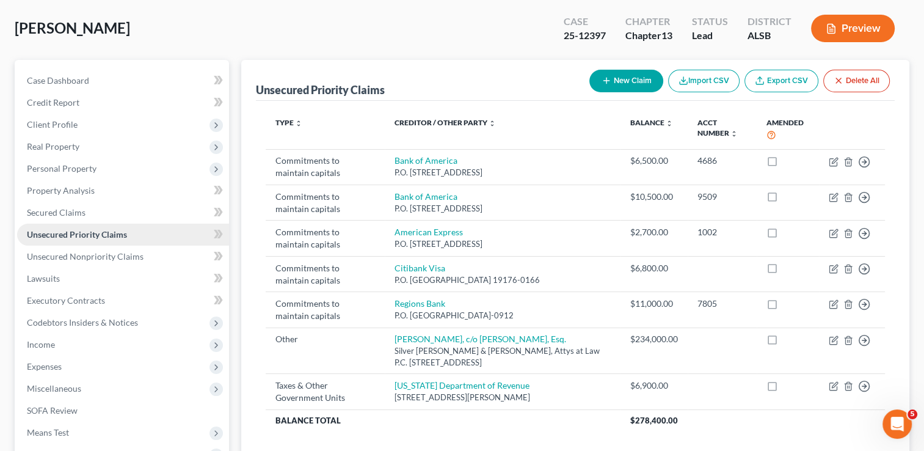
scroll to position [56, 0]
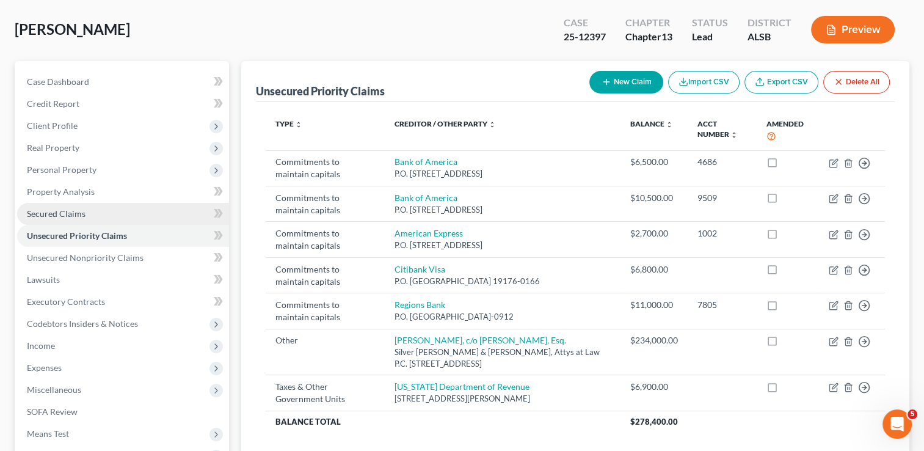
click at [46, 208] on span "Secured Claims" at bounding box center [56, 213] width 59 height 10
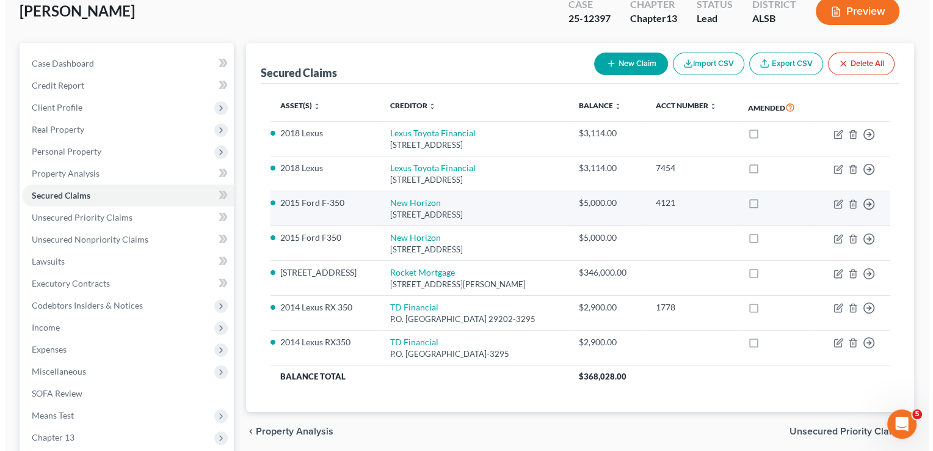
scroll to position [76, 0]
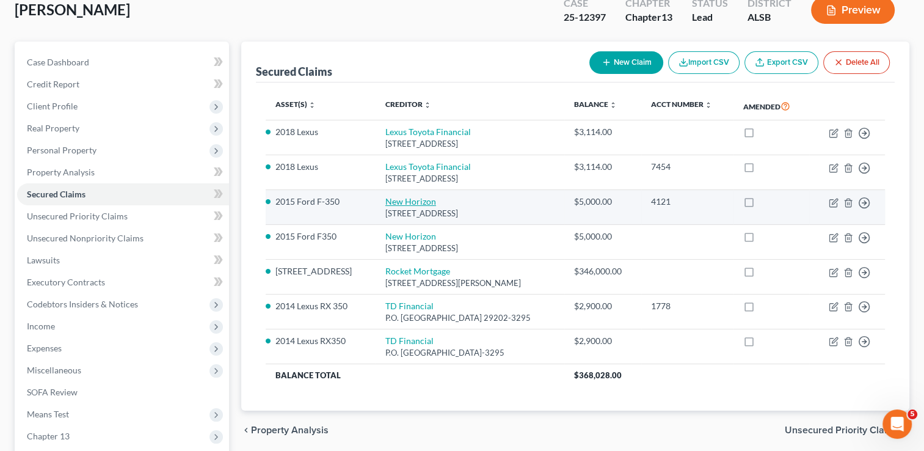
click at [400, 197] on link "New Horizon" at bounding box center [410, 201] width 51 height 10
select select "0"
select select "1"
select select "0"
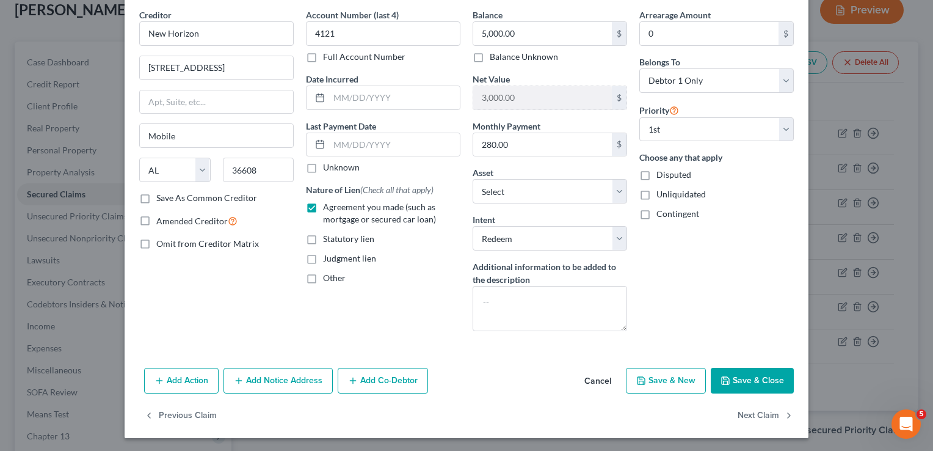
scroll to position [0, 0]
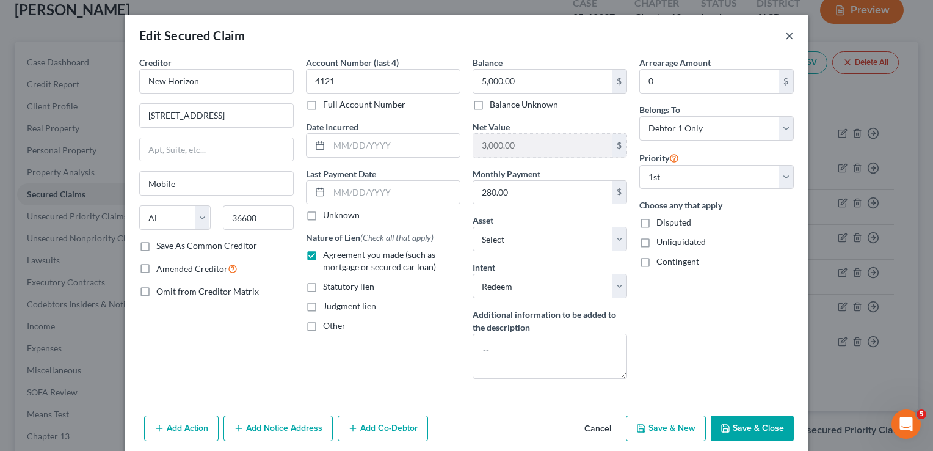
click at [785, 39] on button "×" at bounding box center [789, 35] width 9 height 15
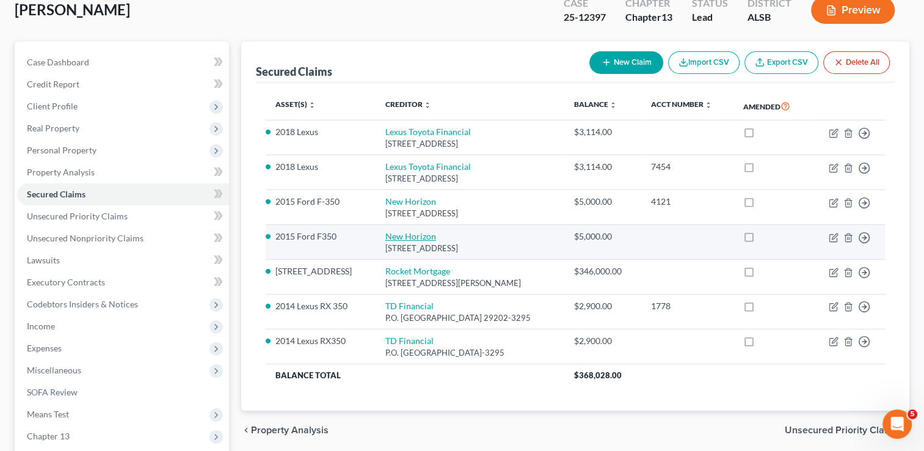
click at [393, 237] on link "New Horizon" at bounding box center [410, 236] width 51 height 10
select select "0"
select select "14"
select select "1"
select select "0"
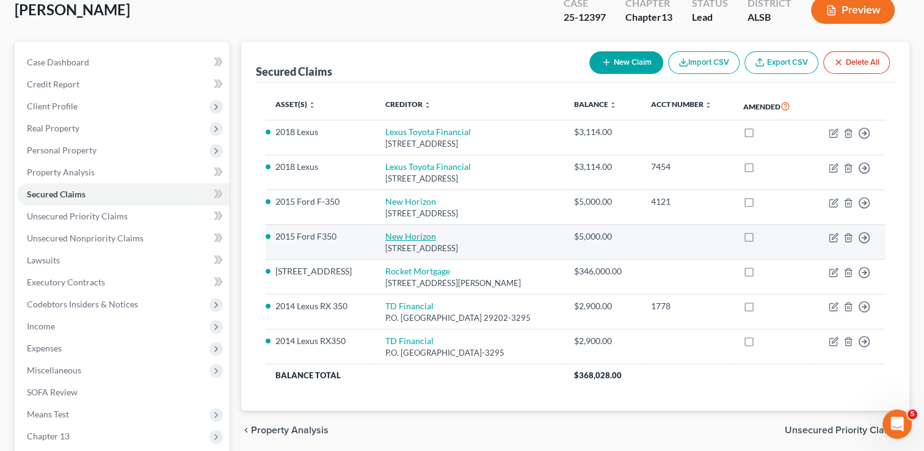
select select "0"
